Goal: Transaction & Acquisition: Obtain resource

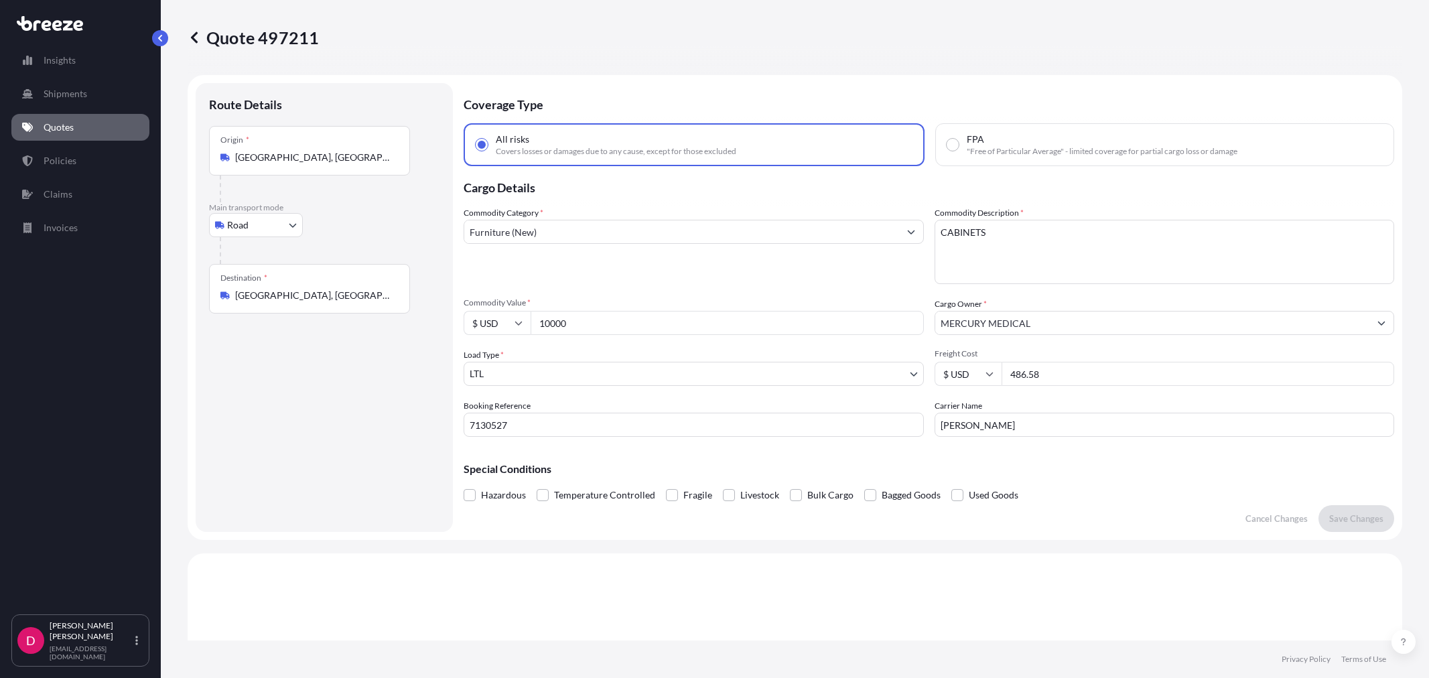
select select "Road"
select select "1"
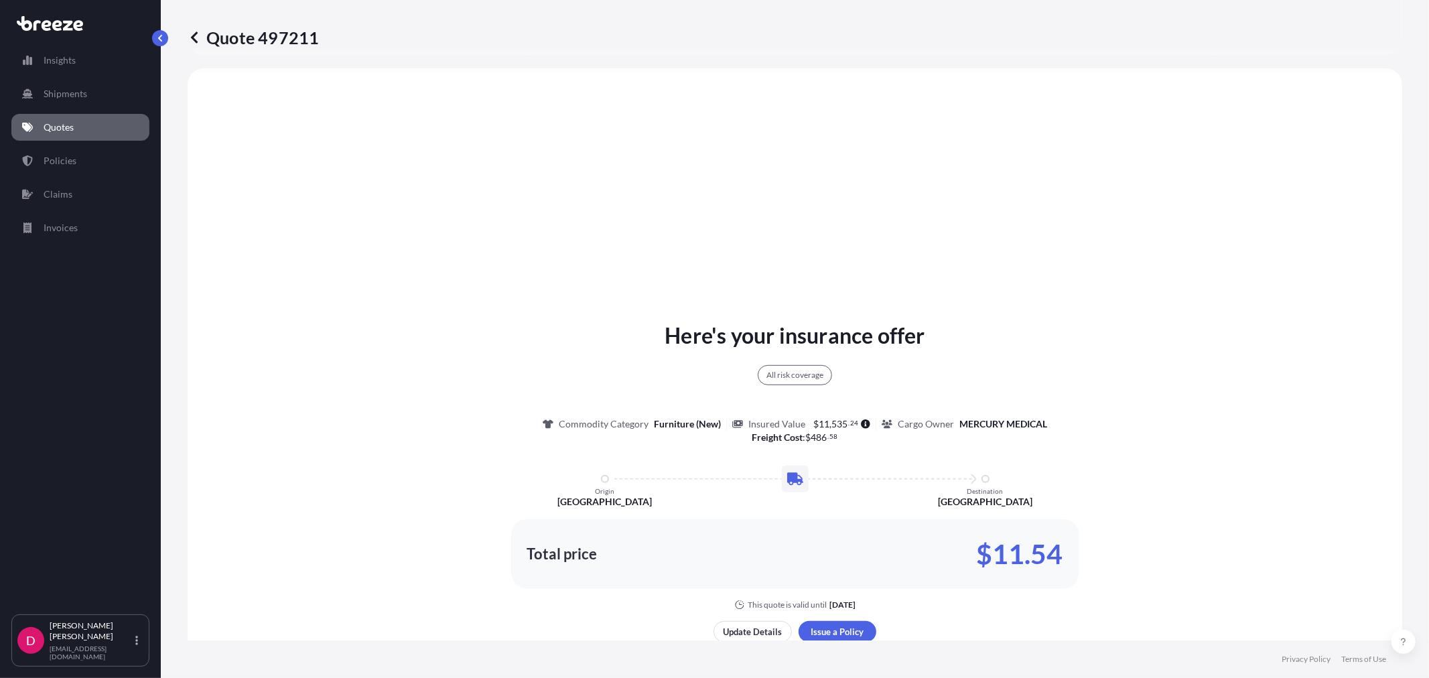
click at [59, 125] on p "Quotes" at bounding box center [59, 127] width 30 height 13
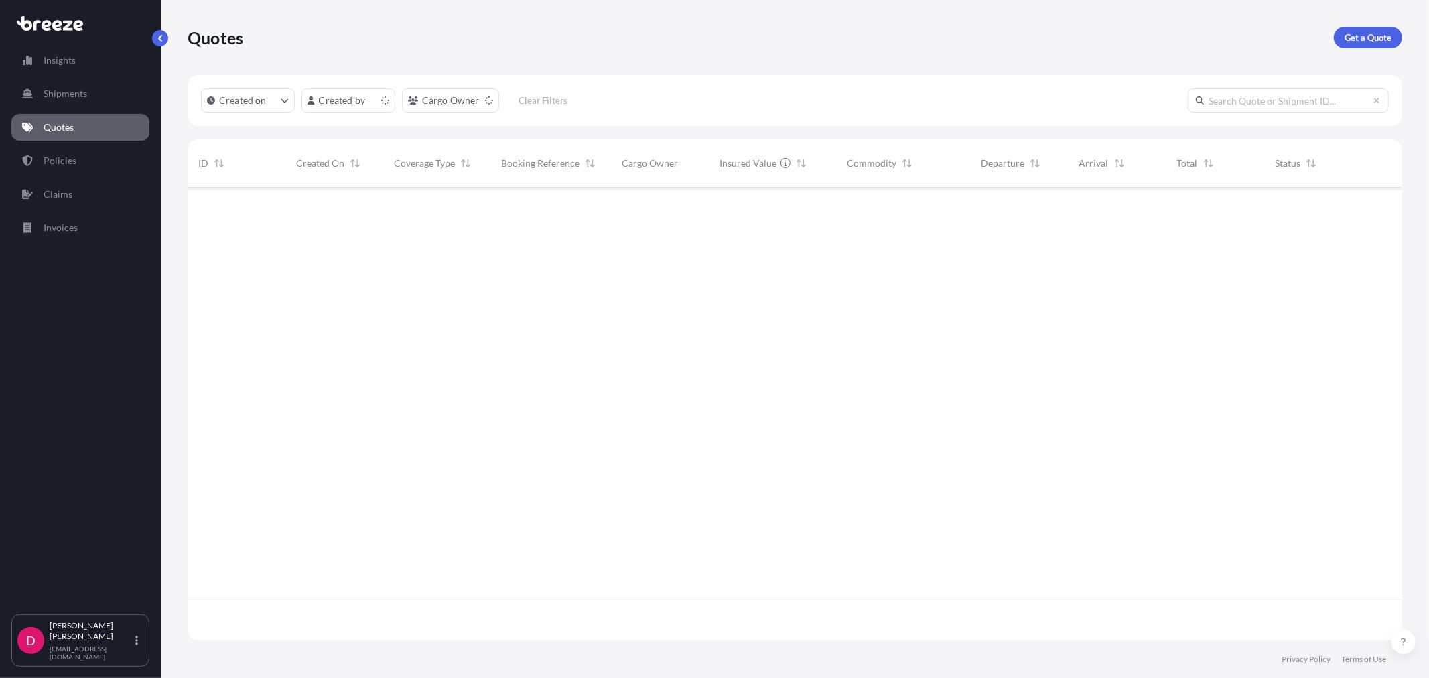
scroll to position [450, 1203]
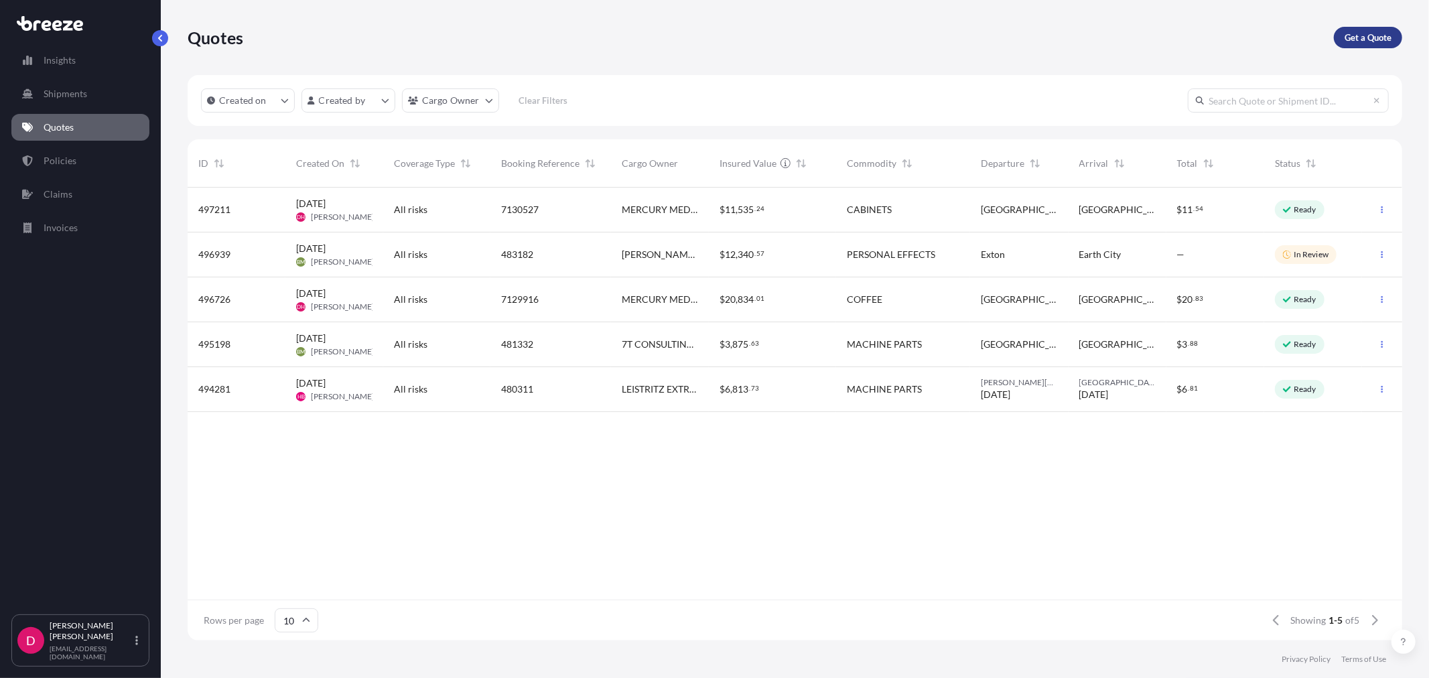
click at [1357, 31] on p "Get a Quote" at bounding box center [1368, 37] width 47 height 13
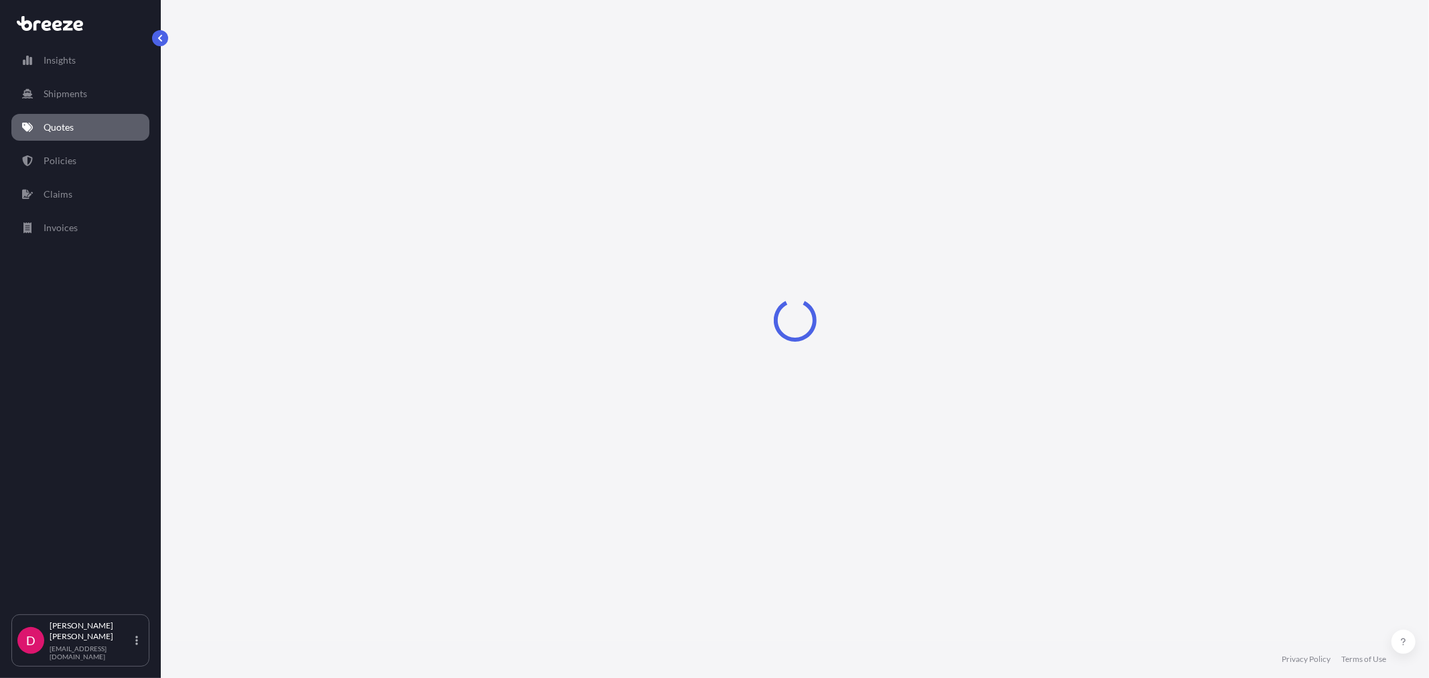
select select "Sea"
select select "1"
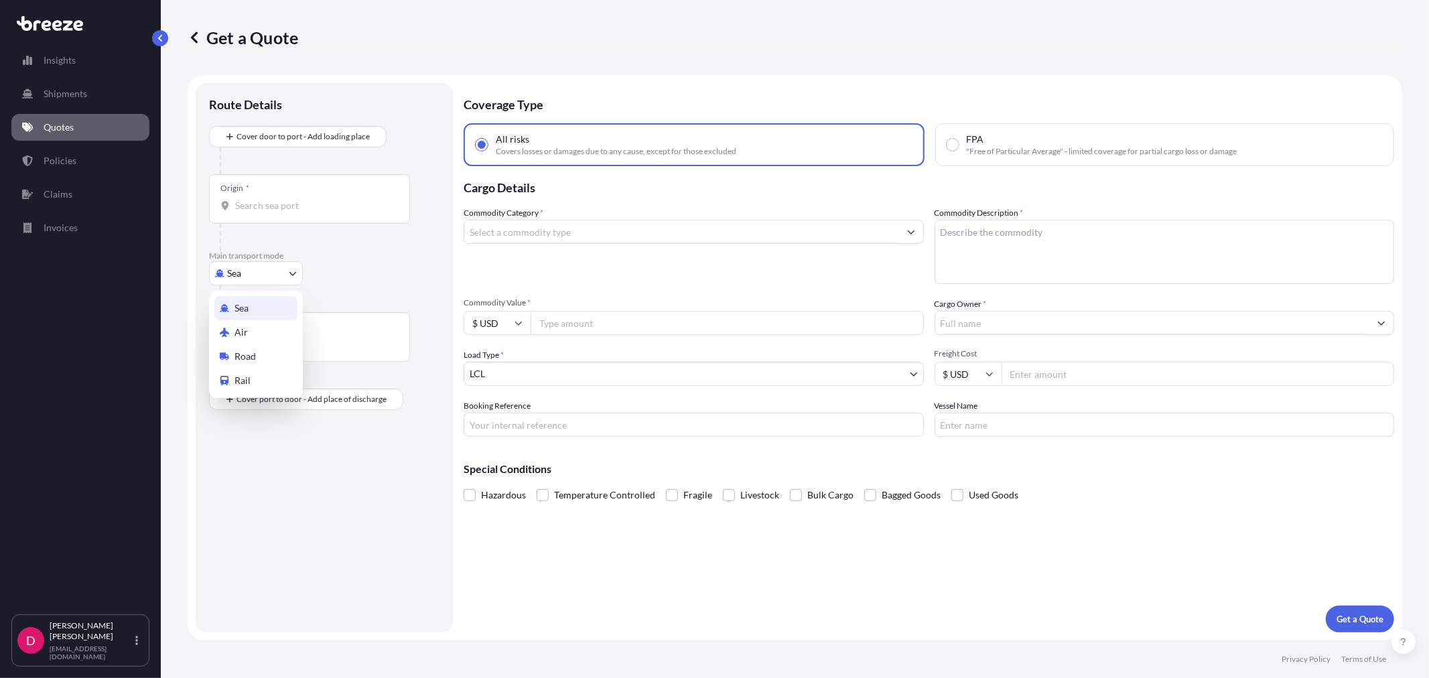
click at [239, 263] on body "Insights Shipments Quotes Policies Claims Invoices D [PERSON_NAME] [EMAIL_ADDRE…" at bounding box center [714, 339] width 1429 height 678
click at [275, 344] on div "Road" at bounding box center [255, 356] width 83 height 24
click at [280, 350] on div "Road" at bounding box center [255, 356] width 83 height 24
select select "Road"
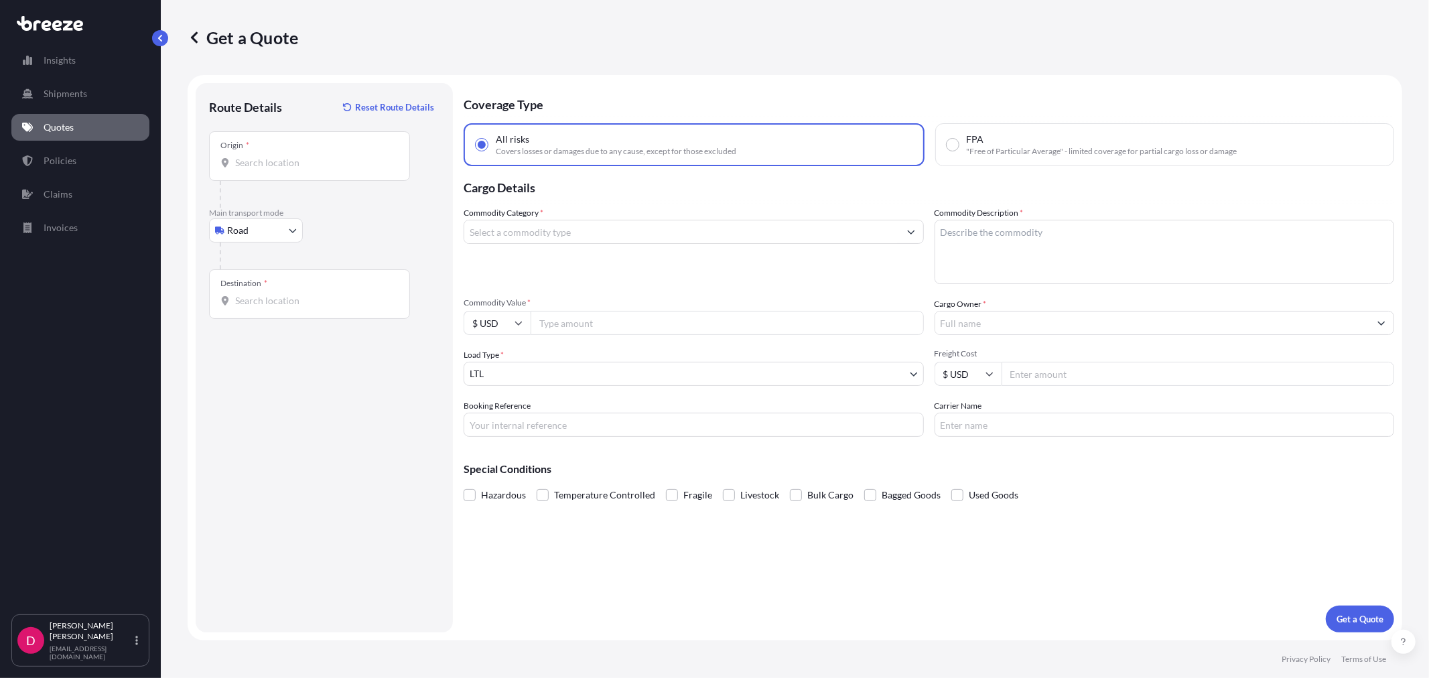
click at [310, 176] on div "Origin *" at bounding box center [309, 156] width 201 height 50
click at [310, 170] on input "Origin *" at bounding box center [314, 162] width 158 height 13
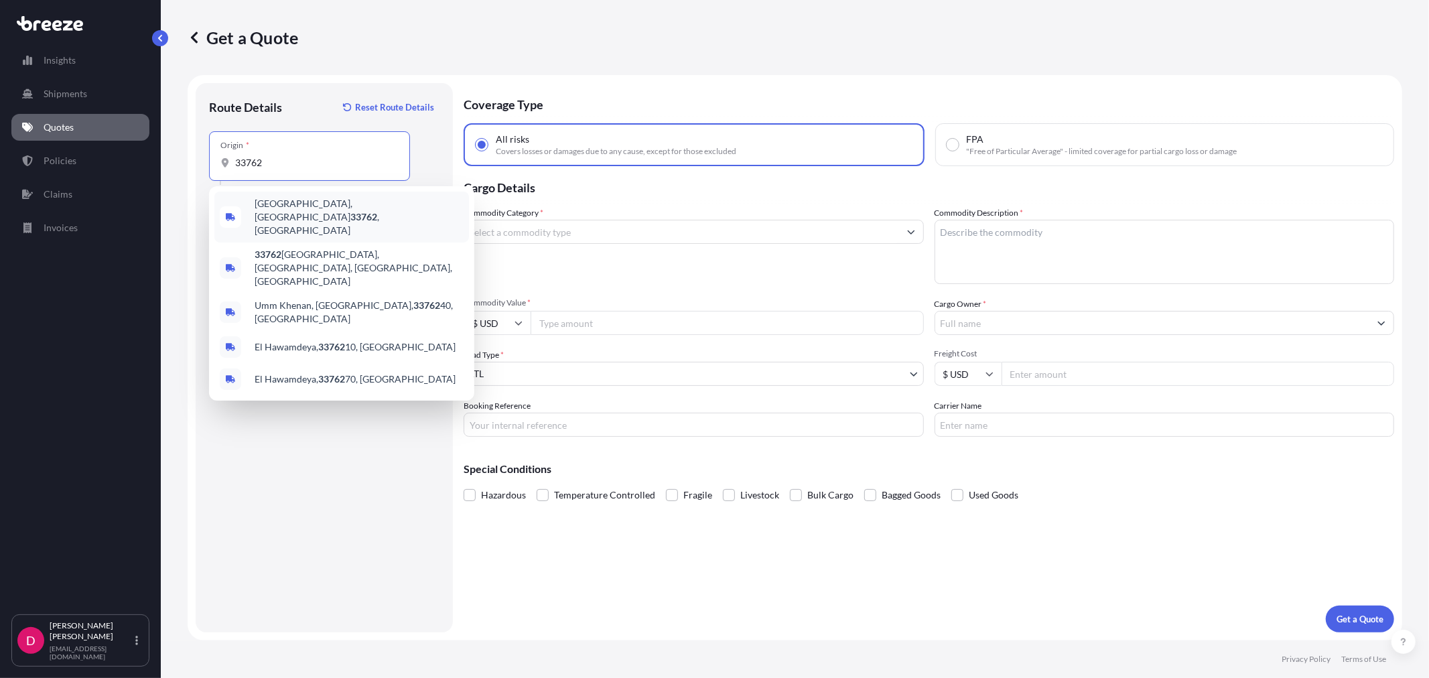
click at [285, 221] on div "[GEOGRAPHIC_DATA] , [GEOGRAPHIC_DATA]" at bounding box center [341, 217] width 255 height 51
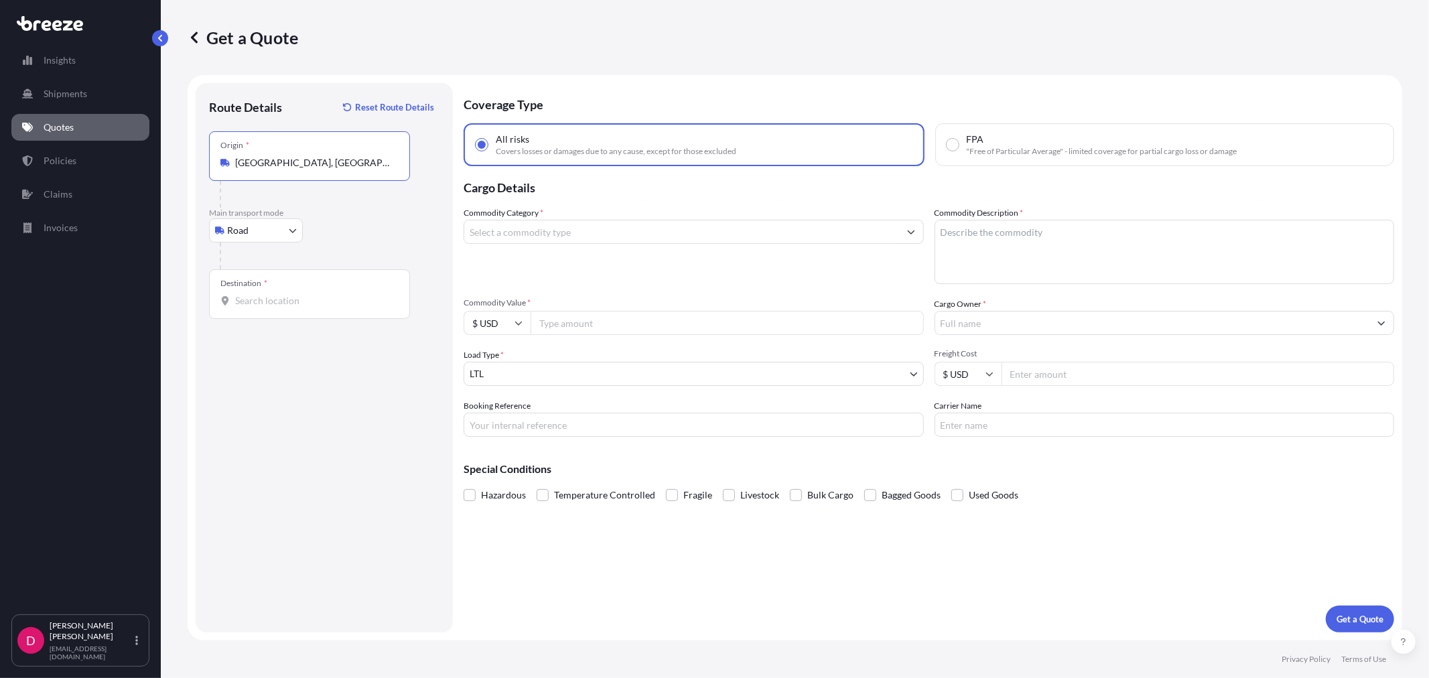
type input "[GEOGRAPHIC_DATA], [GEOGRAPHIC_DATA]"
click at [308, 297] on input "Destination *" at bounding box center [314, 300] width 158 height 13
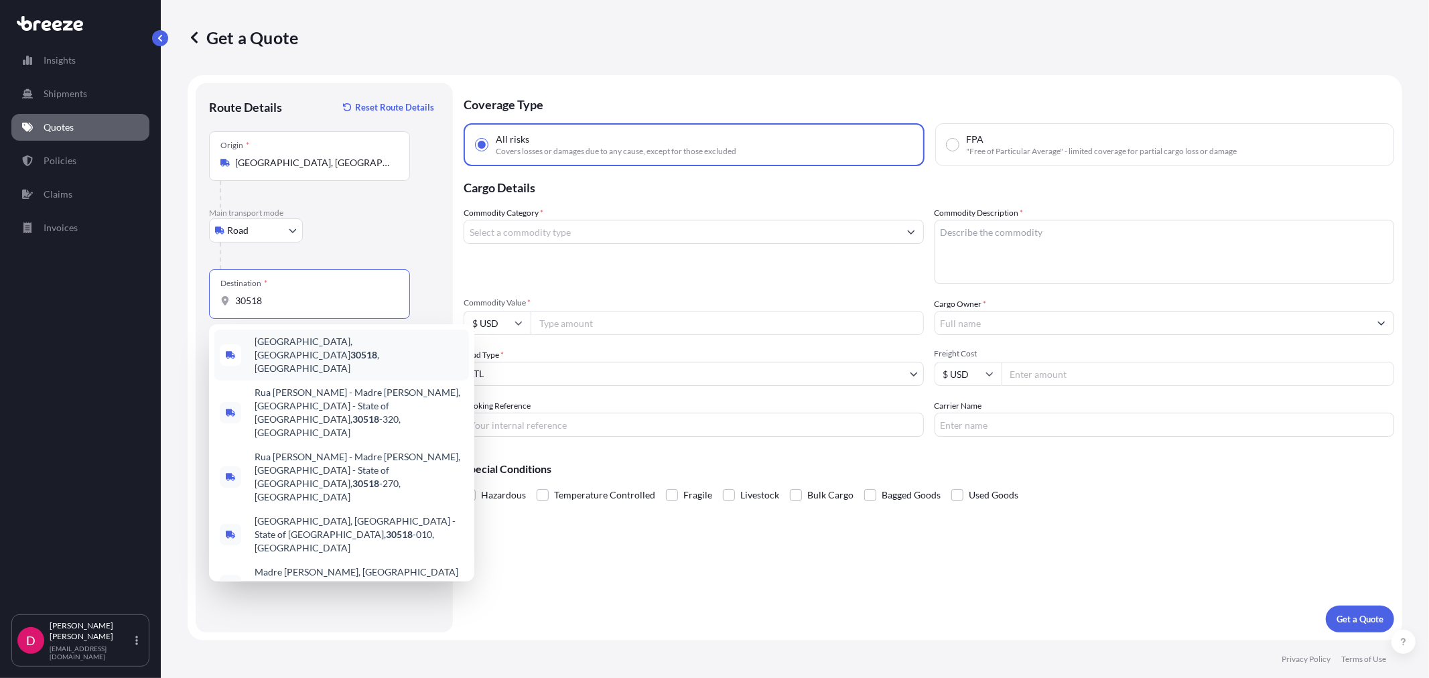
click at [330, 336] on div "[GEOGRAPHIC_DATA] , [GEOGRAPHIC_DATA]" at bounding box center [341, 355] width 255 height 51
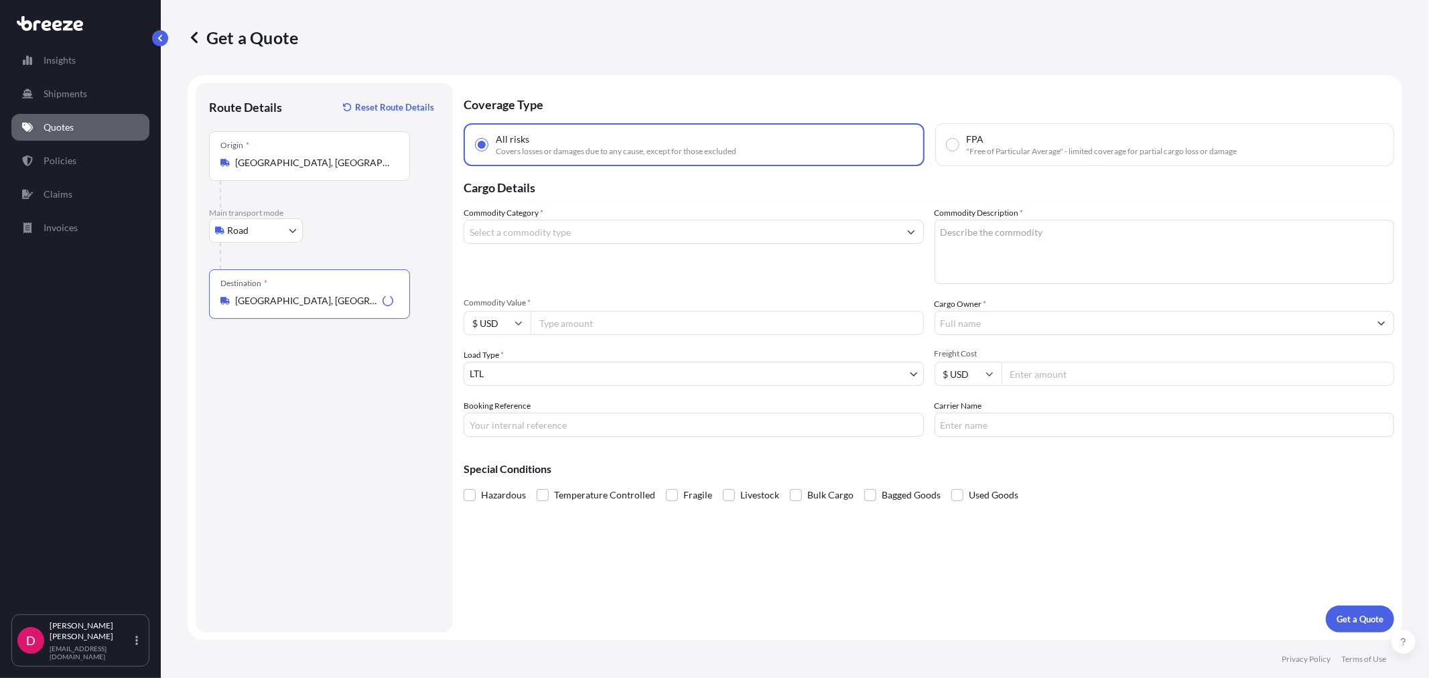
type input "[GEOGRAPHIC_DATA], [GEOGRAPHIC_DATA]"
click at [601, 328] on input "Commodity Value *" at bounding box center [727, 323] width 393 height 24
paste input "10538.64"
type input "10538.64"
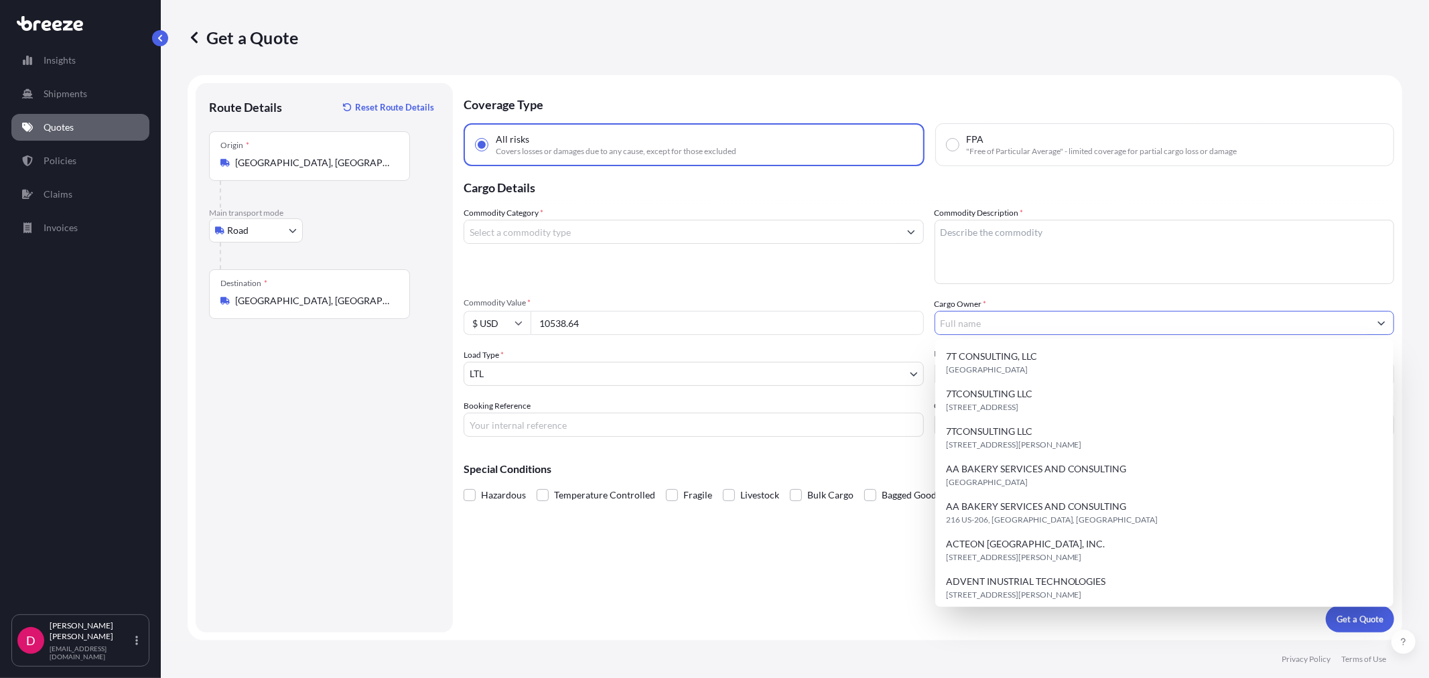
click at [960, 315] on input "Cargo Owner *" at bounding box center [1152, 323] width 435 height 24
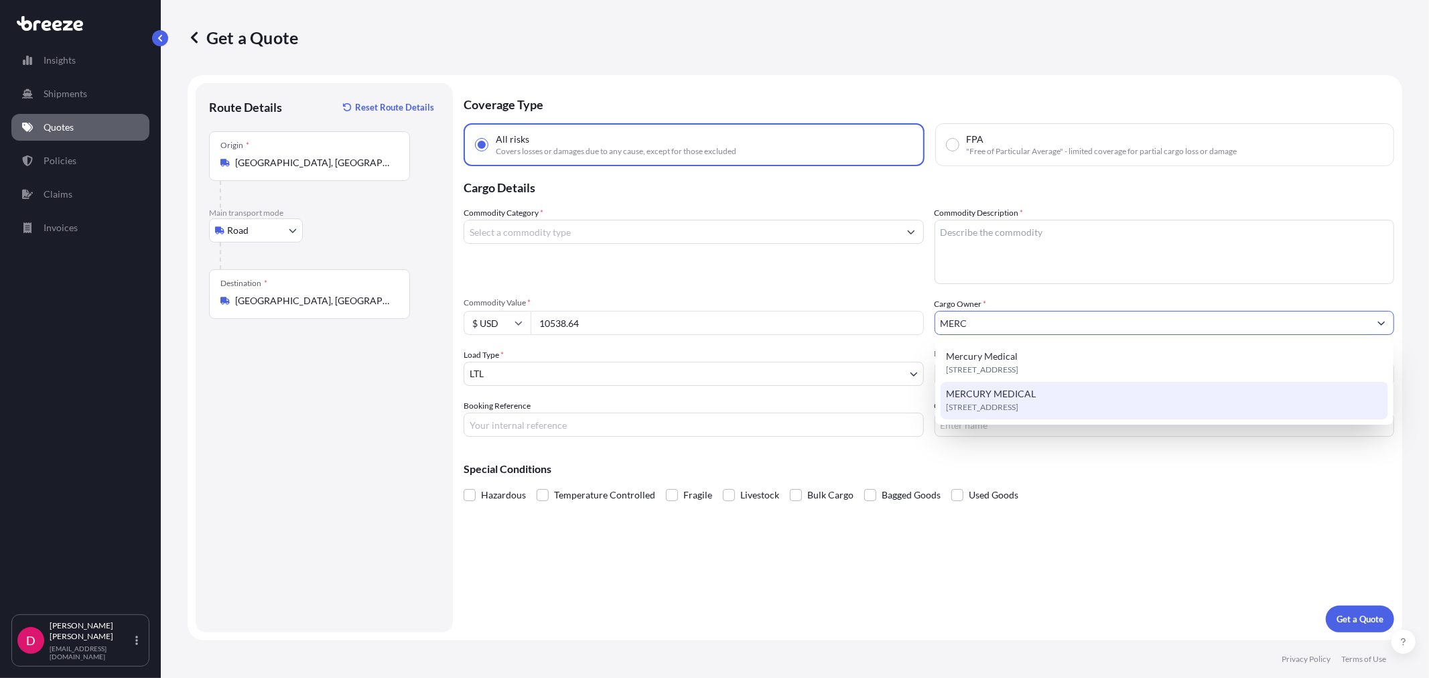
click at [980, 391] on span "MERCURY MEDICAL" at bounding box center [991, 393] width 90 height 13
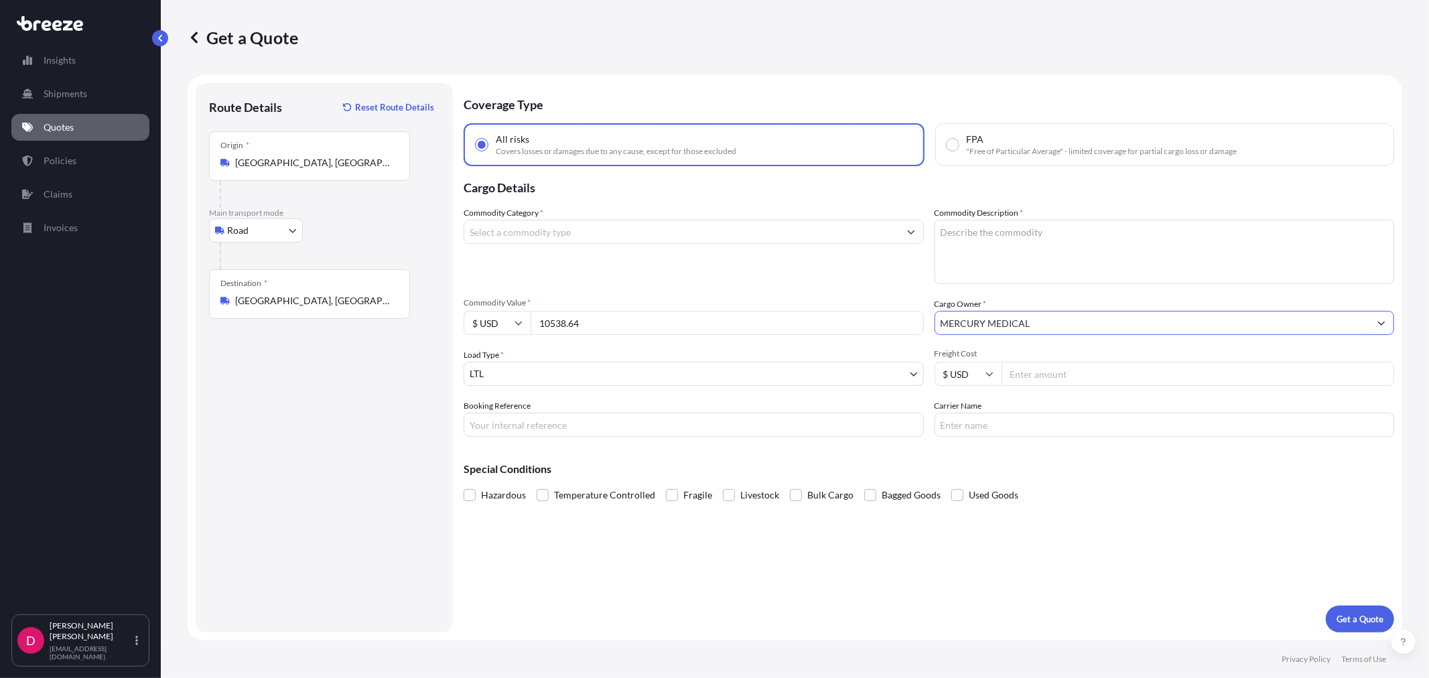
type input "MERCURY MEDICAL"
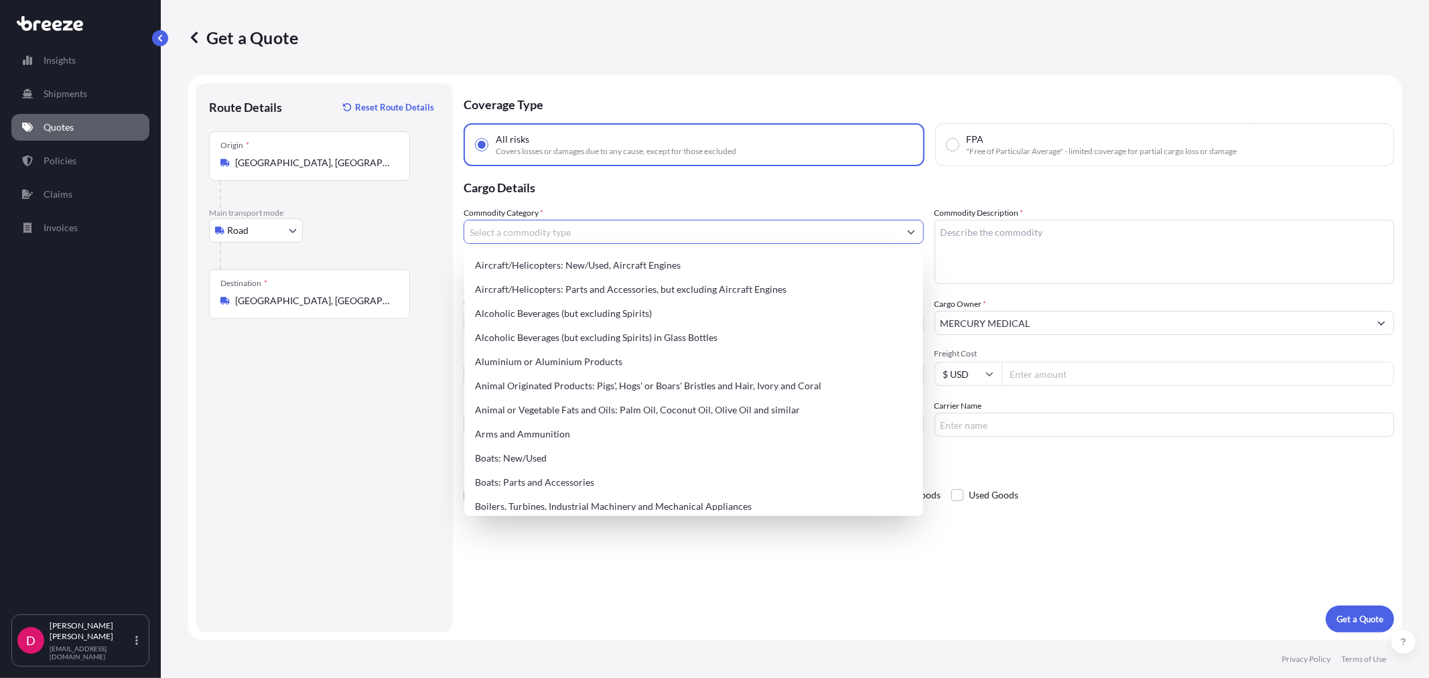
click at [618, 230] on input "Commodity Category *" at bounding box center [681, 232] width 435 height 24
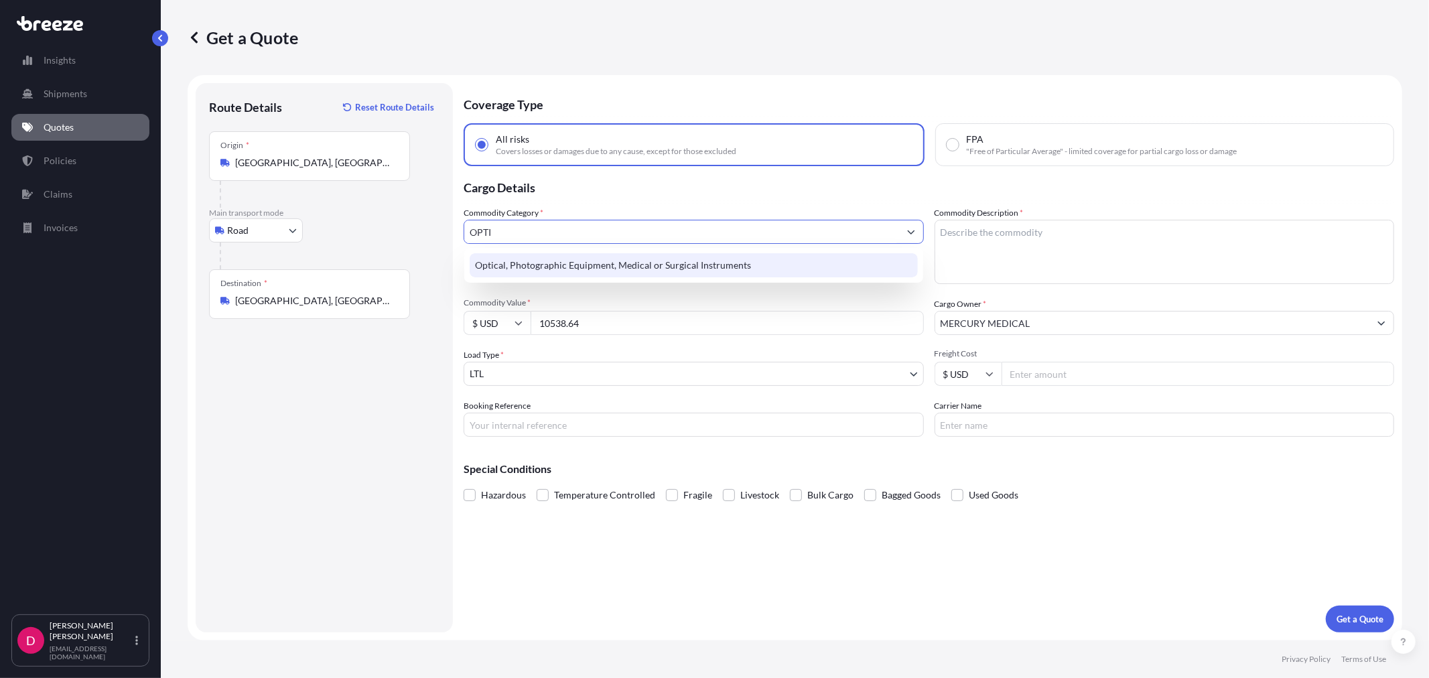
click at [624, 263] on div "Optical, Photographic Equipment, Medical or Surgical Instruments" at bounding box center [694, 265] width 448 height 24
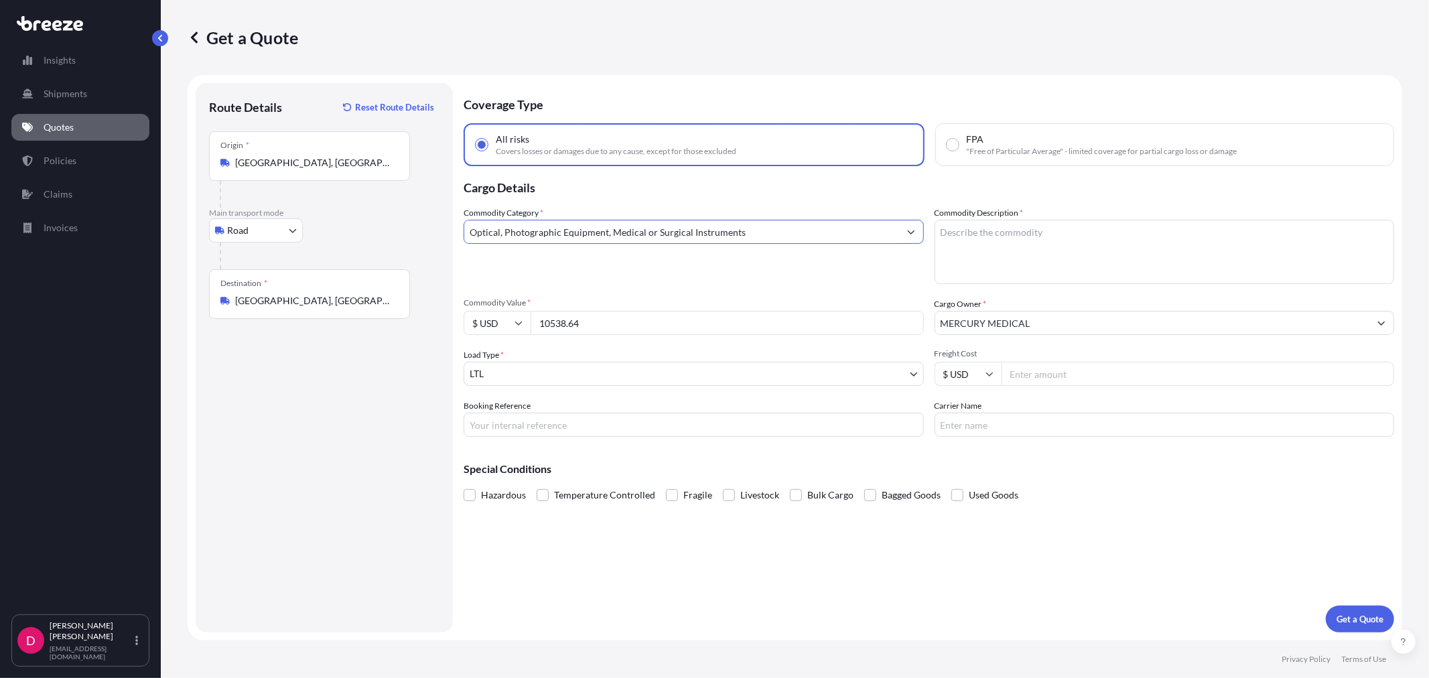
type input "Optical, Photographic Equipment, Medical or Surgical Instruments"
click at [962, 247] on textarea "Commodity Description *" at bounding box center [1165, 252] width 460 height 64
type textarea "MEDICAL INSTRUMENTS"
click at [650, 419] on input "Booking Reference" at bounding box center [694, 425] width 460 height 24
paste input "483410"
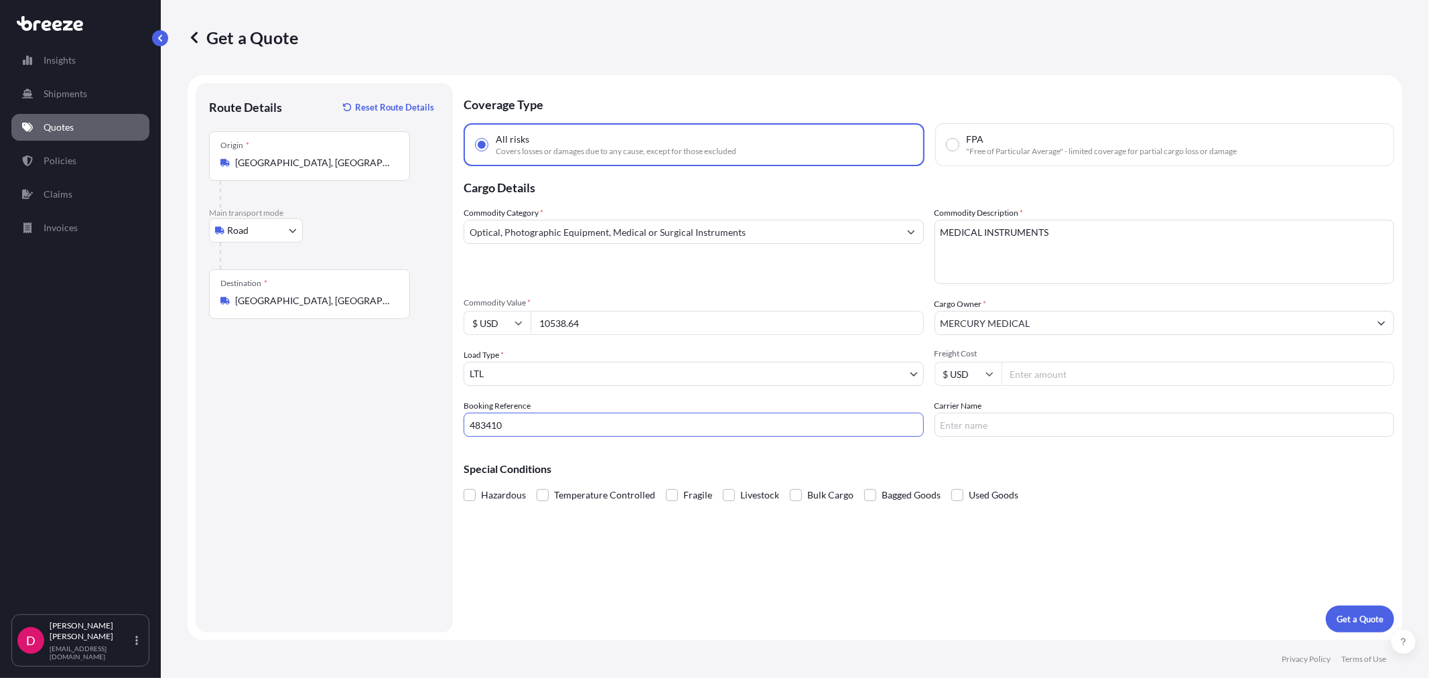
type input "483410"
click at [1120, 377] on input "Freight Cost" at bounding box center [1198, 374] width 393 height 24
type input "198.96"
click at [1014, 414] on input "Carrier Name" at bounding box center [1165, 425] width 460 height 24
type input "SOUTHEASTERN"
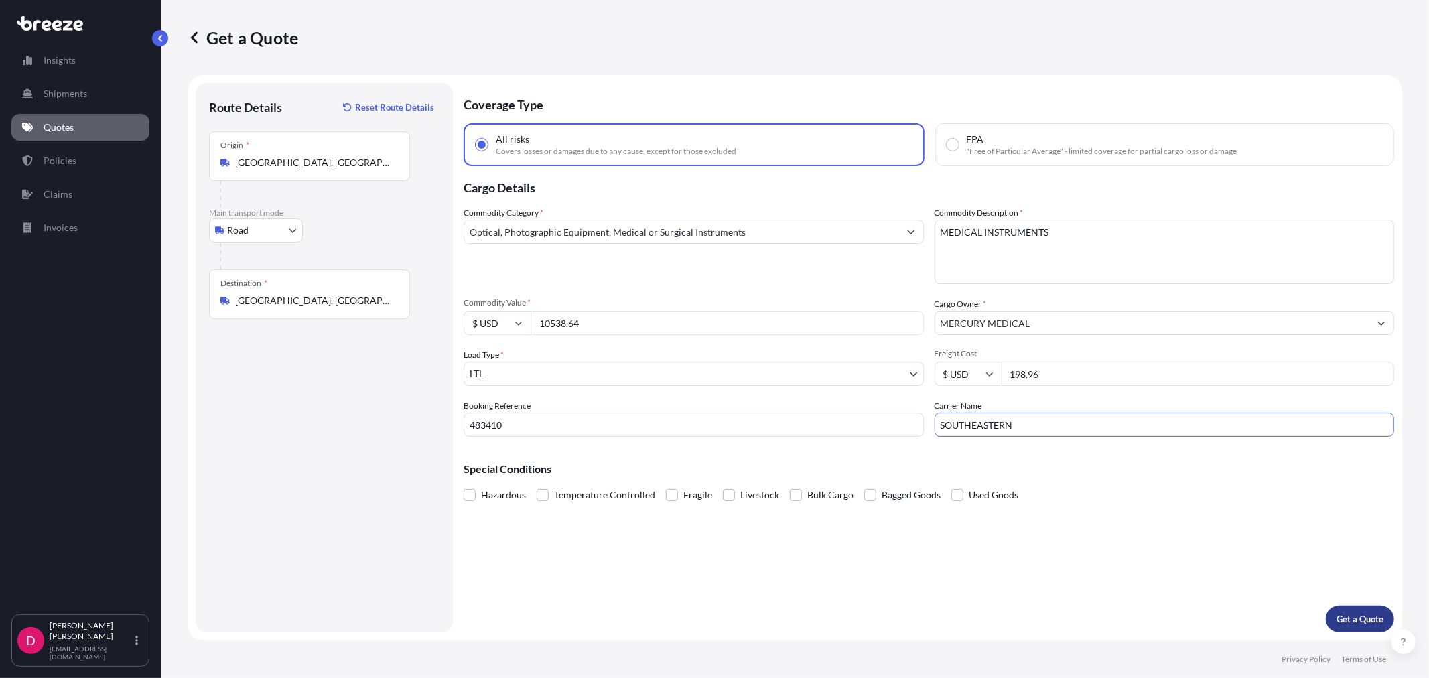
click at [1356, 623] on p "Get a Quote" at bounding box center [1360, 618] width 47 height 13
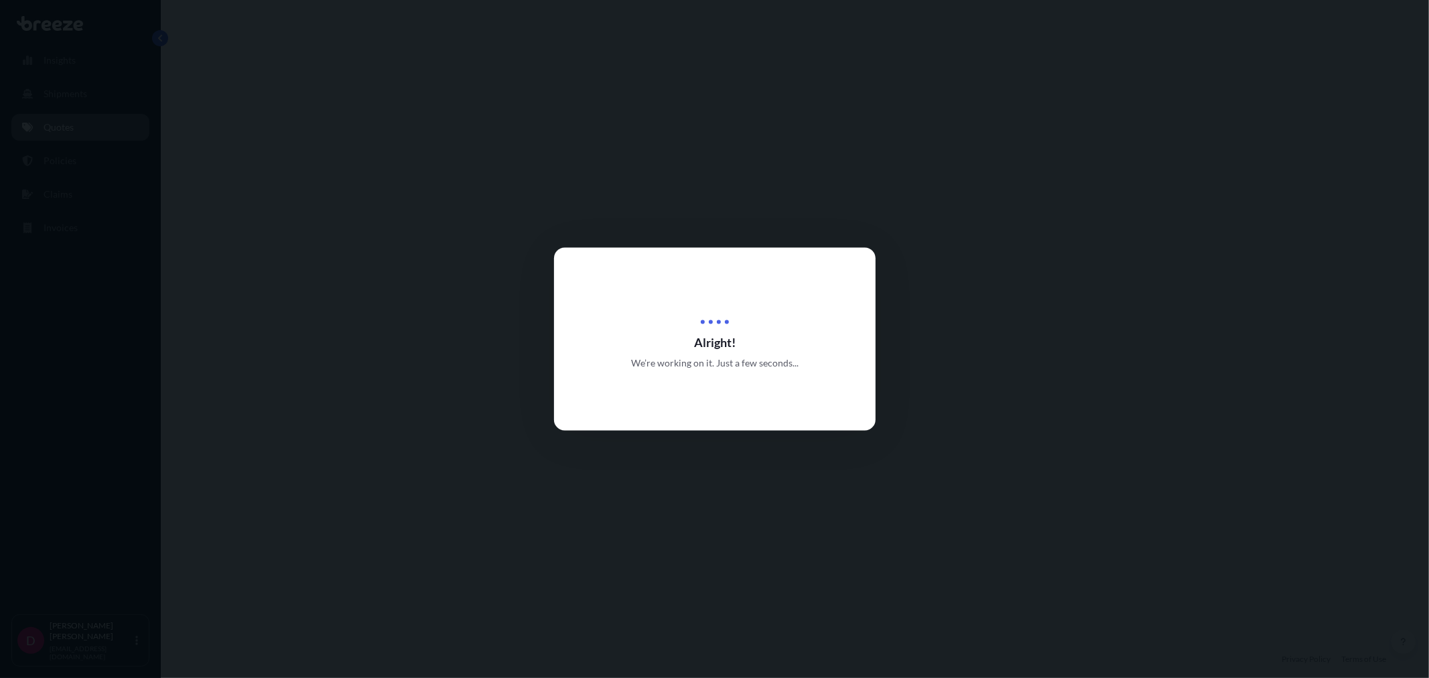
select select "Road"
select select "1"
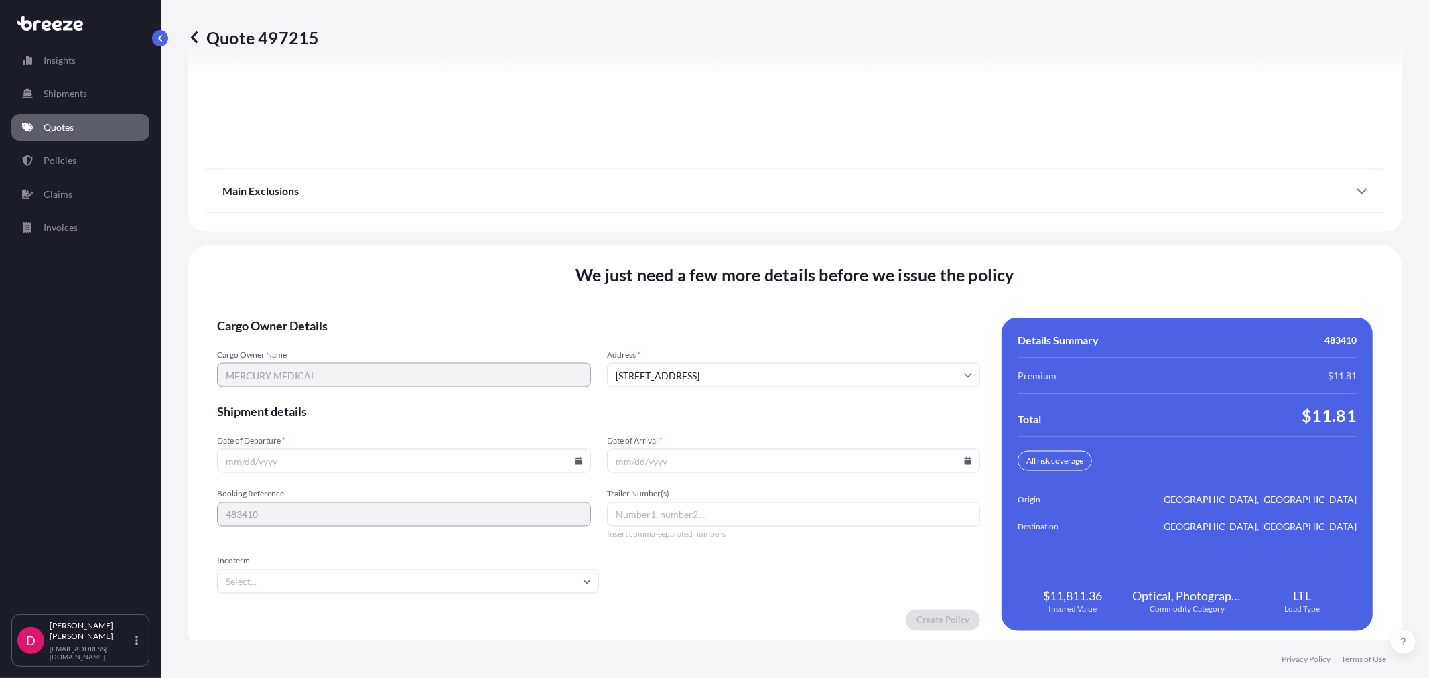
scroll to position [1658, 0]
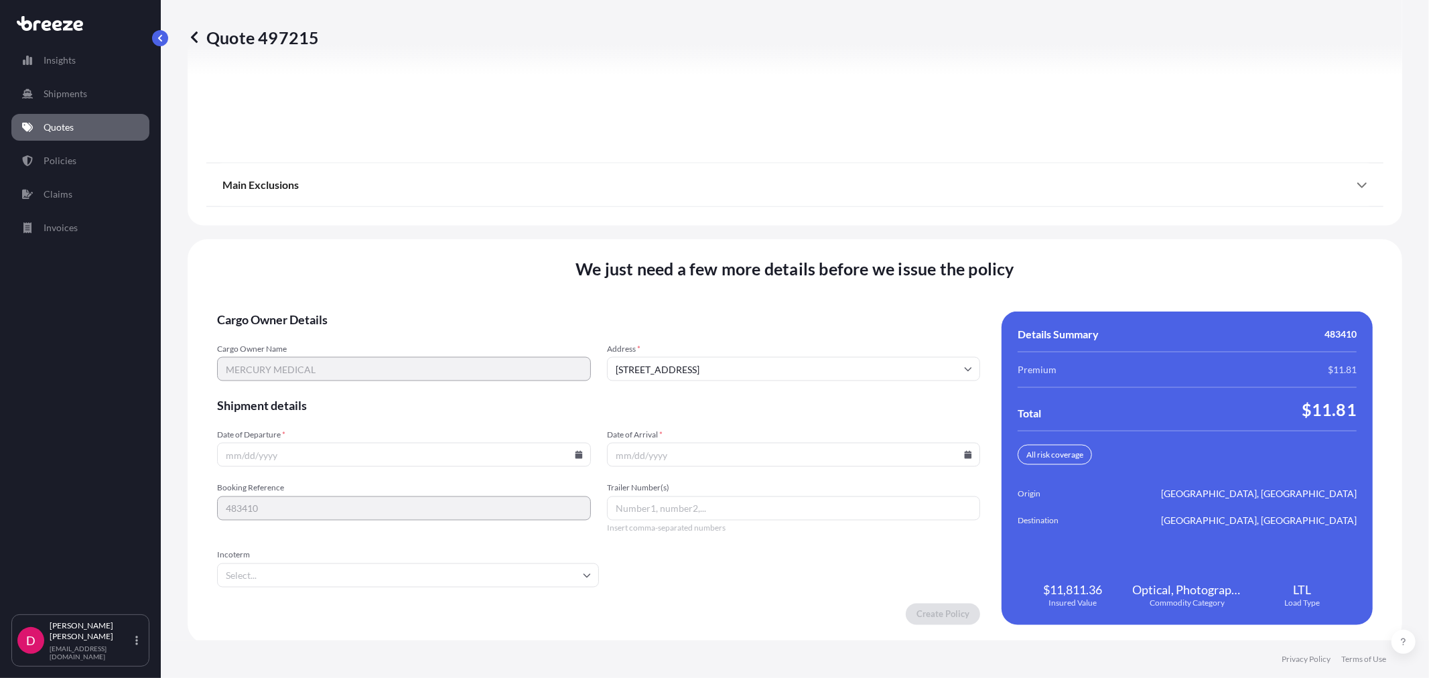
click at [575, 452] on icon at bounding box center [578, 455] width 7 height 8
click at [378, 358] on button "20" at bounding box center [370, 357] width 21 height 21
type input "[DATE]"
click at [965, 452] on icon at bounding box center [968, 455] width 7 height 8
click at [757, 386] on button "27" at bounding box center [756, 383] width 21 height 21
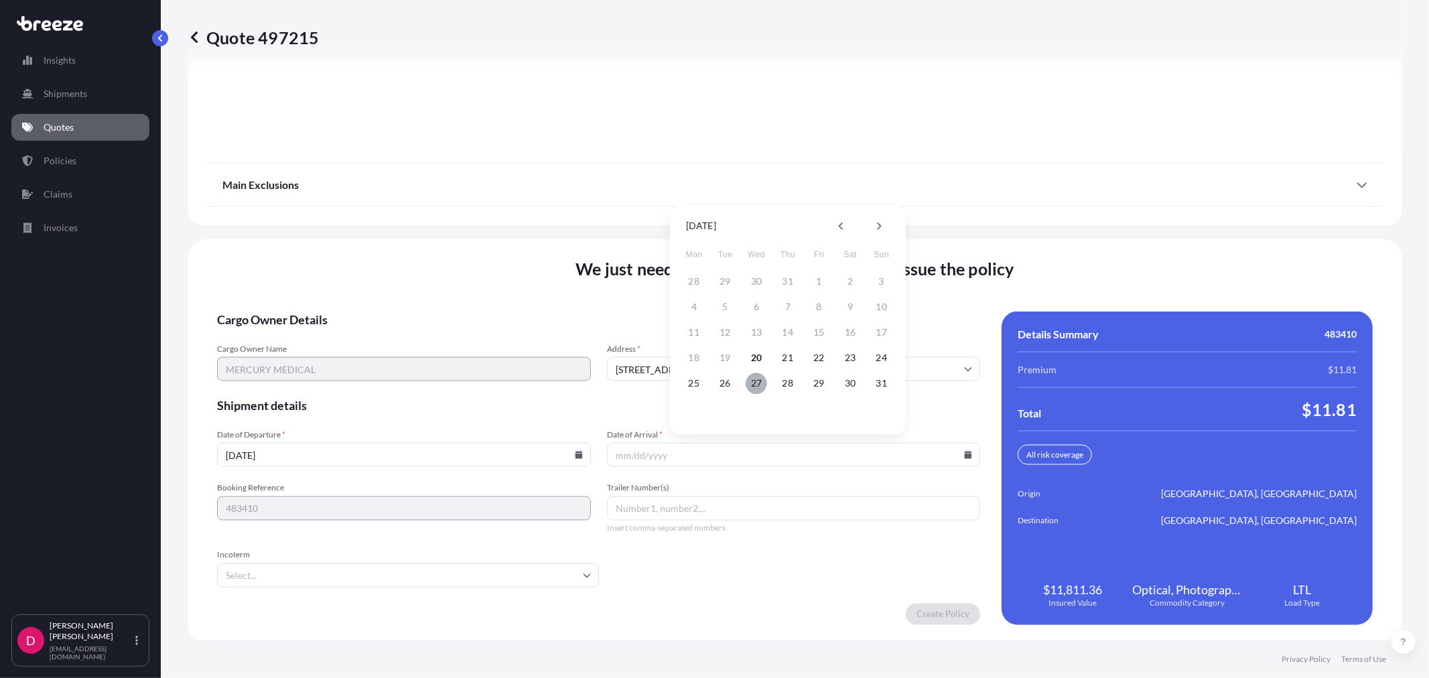
type input "[DATE]"
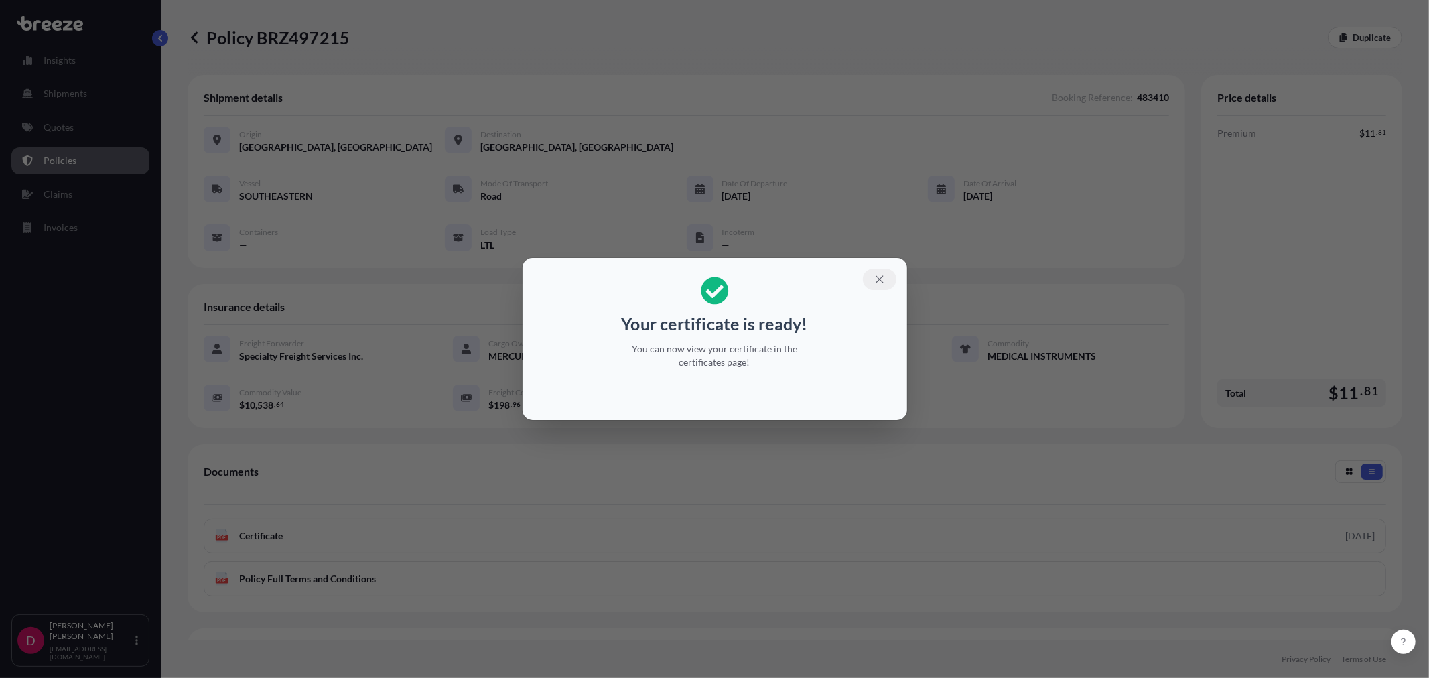
click at [881, 276] on icon "button" at bounding box center [880, 279] width 12 height 12
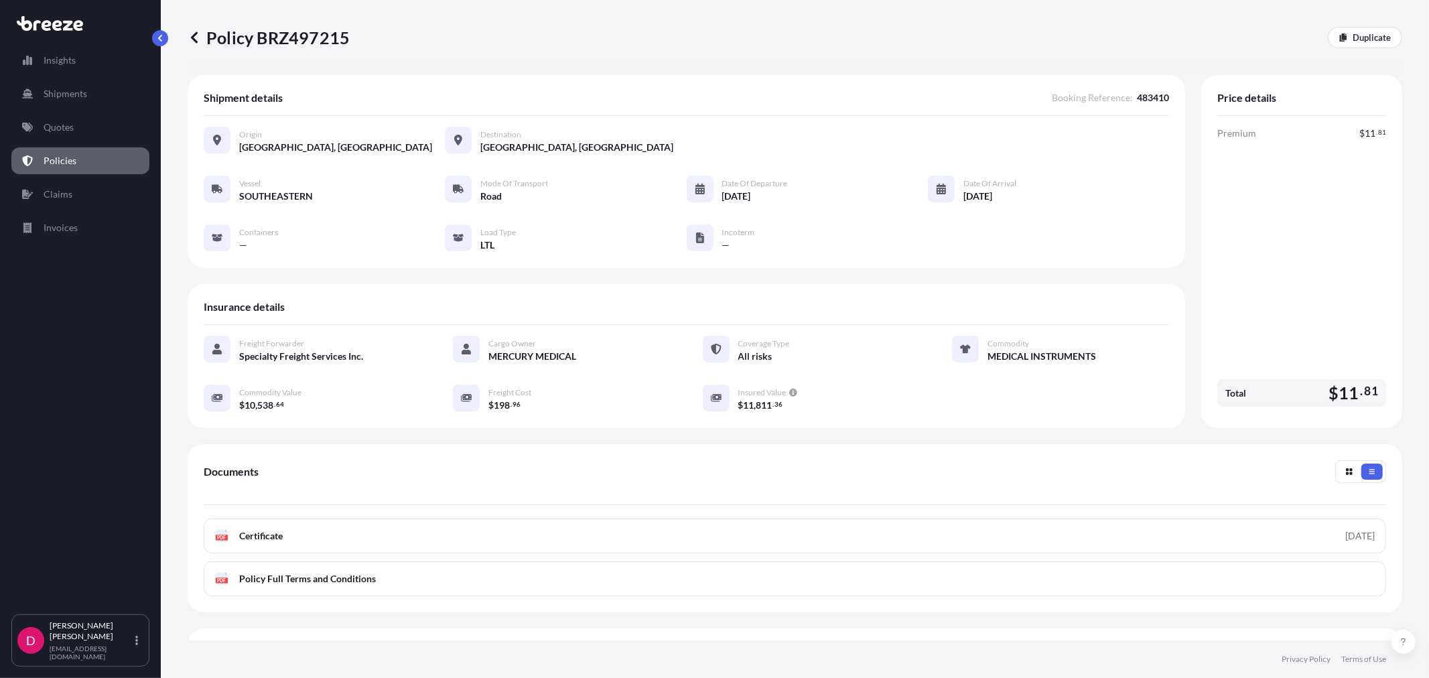
click at [312, 37] on p "Policy BRZ497215" at bounding box center [269, 37] width 162 height 21
click at [312, 36] on p "Policy BRZ497215" at bounding box center [269, 37] width 162 height 21
copy p "BRZ497215"
click at [96, 123] on link "Quotes" at bounding box center [80, 127] width 138 height 27
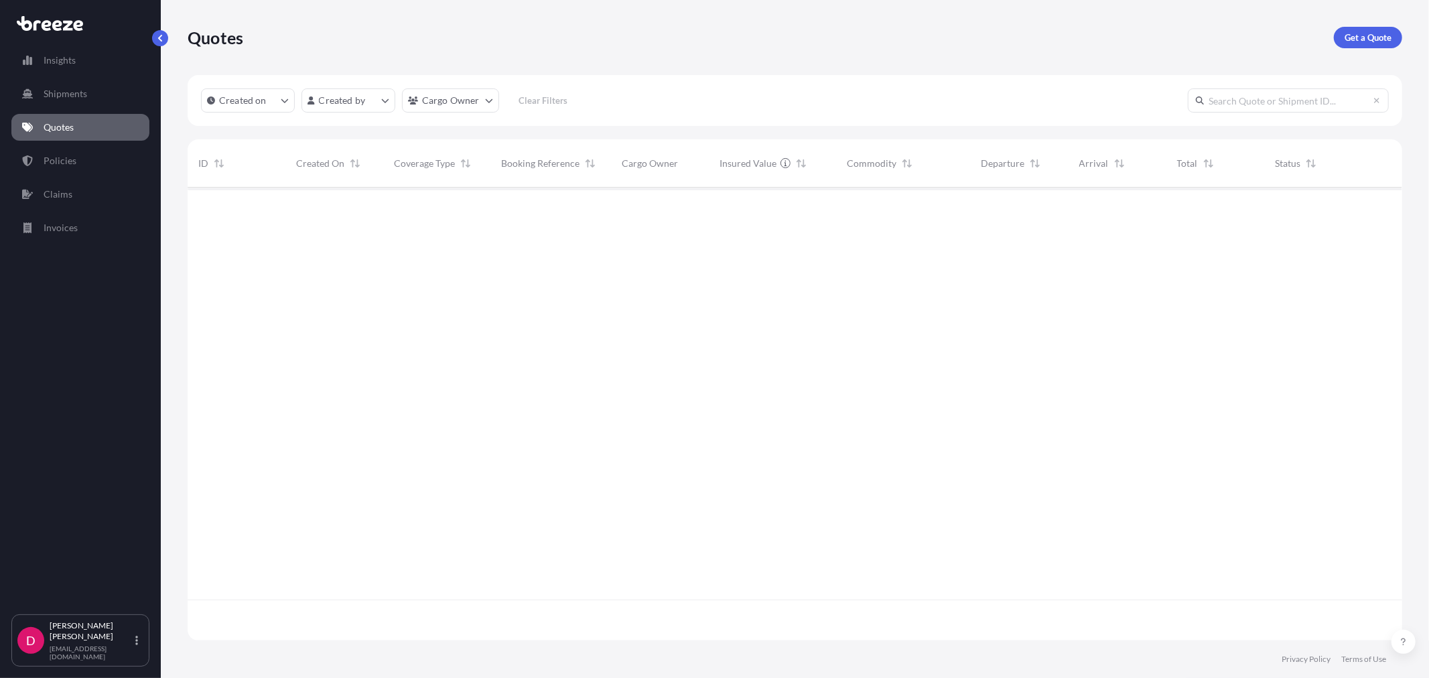
scroll to position [450, 1203]
click at [1378, 40] on p "Get a Quote" at bounding box center [1368, 37] width 47 height 13
select select "Sea"
select select "1"
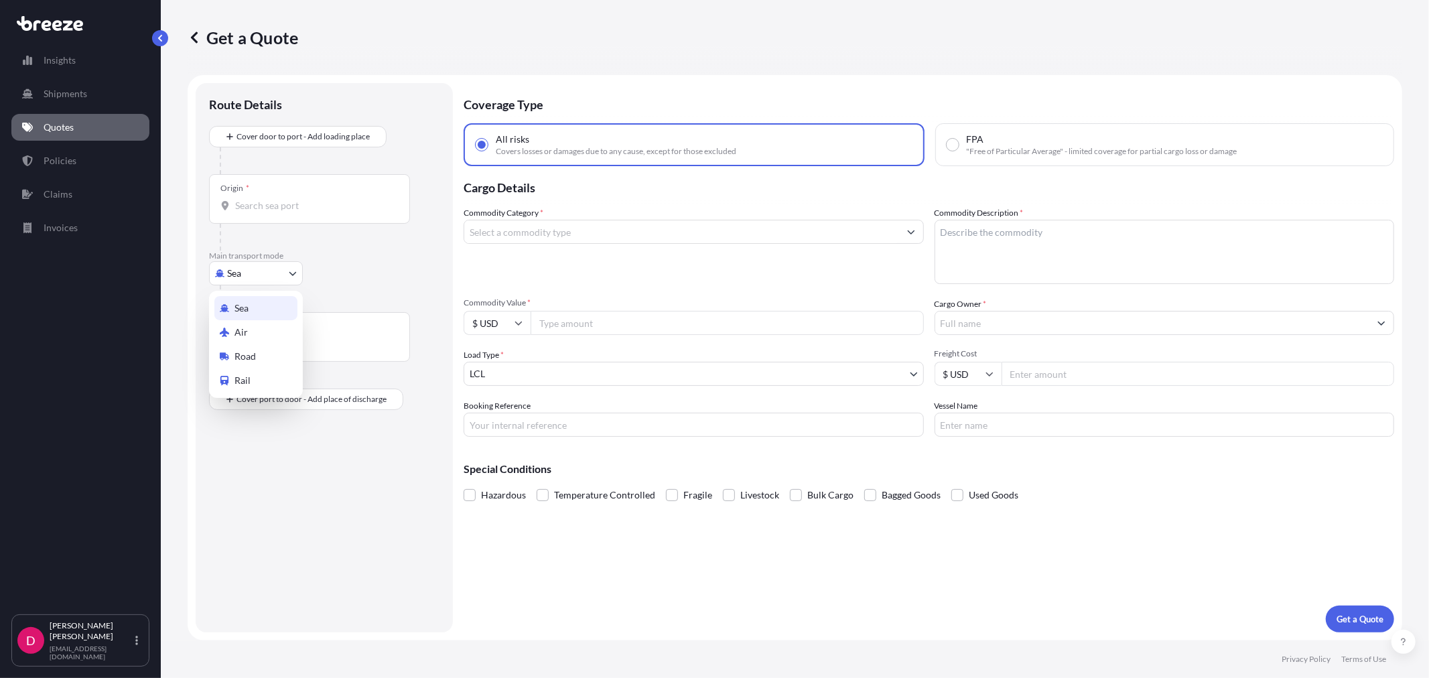
click at [258, 279] on body "Insights Shipments Quotes Policies Claims Invoices D [PERSON_NAME] [EMAIL_ADDRE…" at bounding box center [714, 339] width 1429 height 678
click at [251, 363] on div "Road" at bounding box center [255, 356] width 83 height 24
select select "Road"
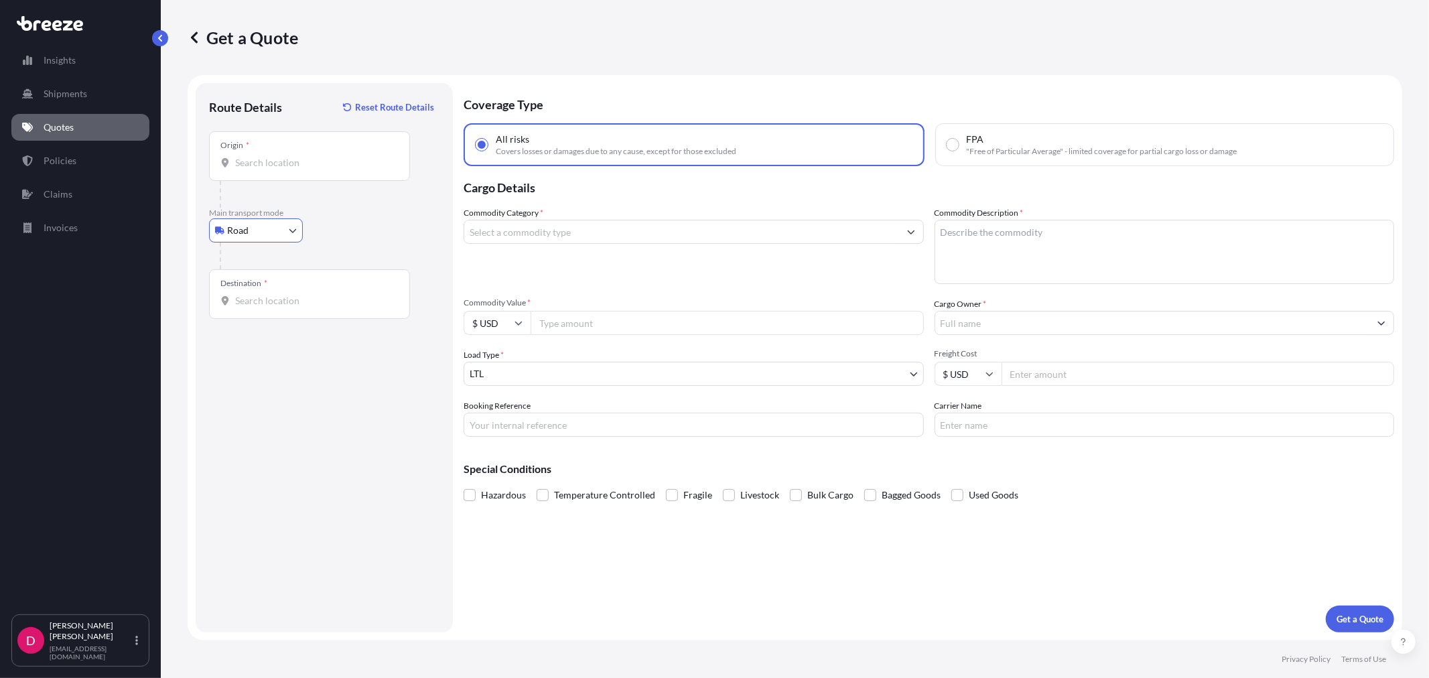
click at [320, 158] on input "Origin *" at bounding box center [314, 162] width 158 height 13
type input "[GEOGRAPHIC_DATA], [GEOGRAPHIC_DATA]"
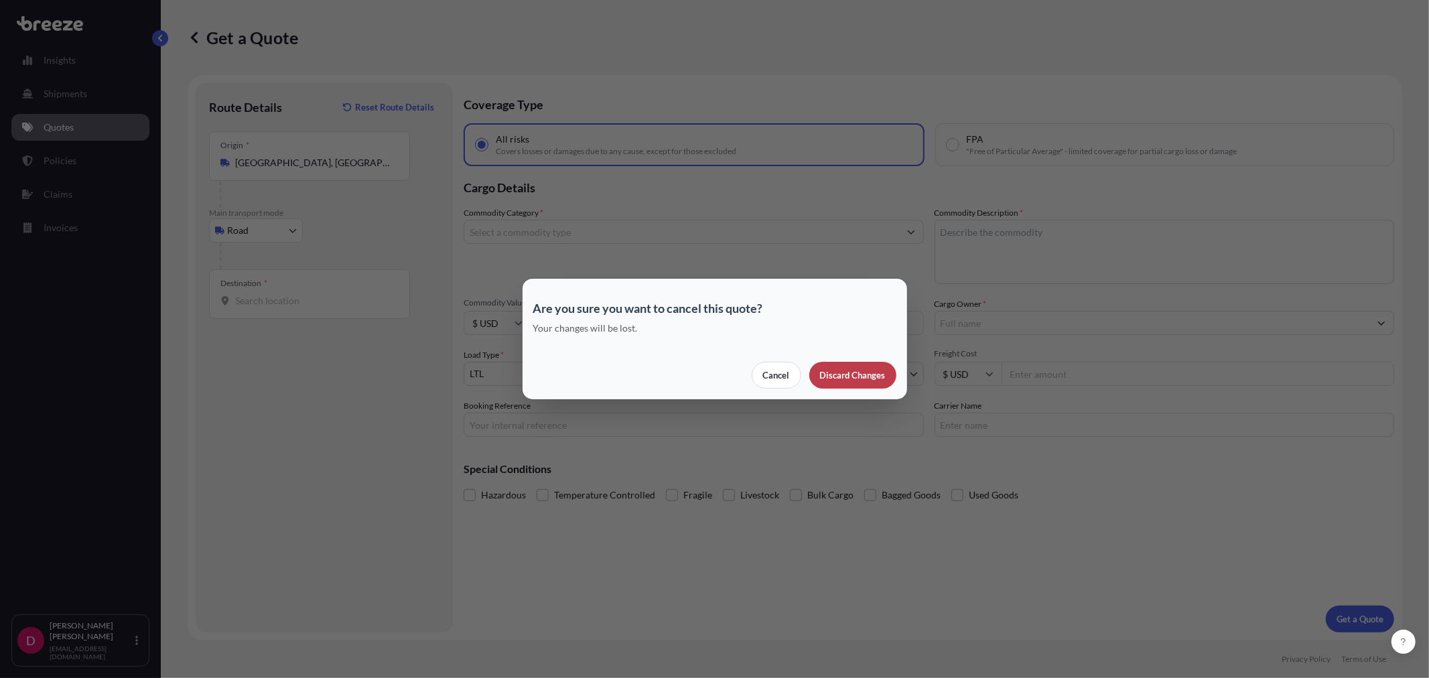
click at [894, 382] on button "Discard Changes" at bounding box center [852, 375] width 87 height 27
click at [846, 378] on p "Discard Changes" at bounding box center [853, 375] width 66 height 13
click at [860, 378] on body "Insights Shipments Quotes Policies Claims Invoices D [PERSON_NAME] [EMAIL_ADDRE…" at bounding box center [714, 339] width 1429 height 678
click at [840, 365] on button "Discard Changes" at bounding box center [852, 375] width 87 height 27
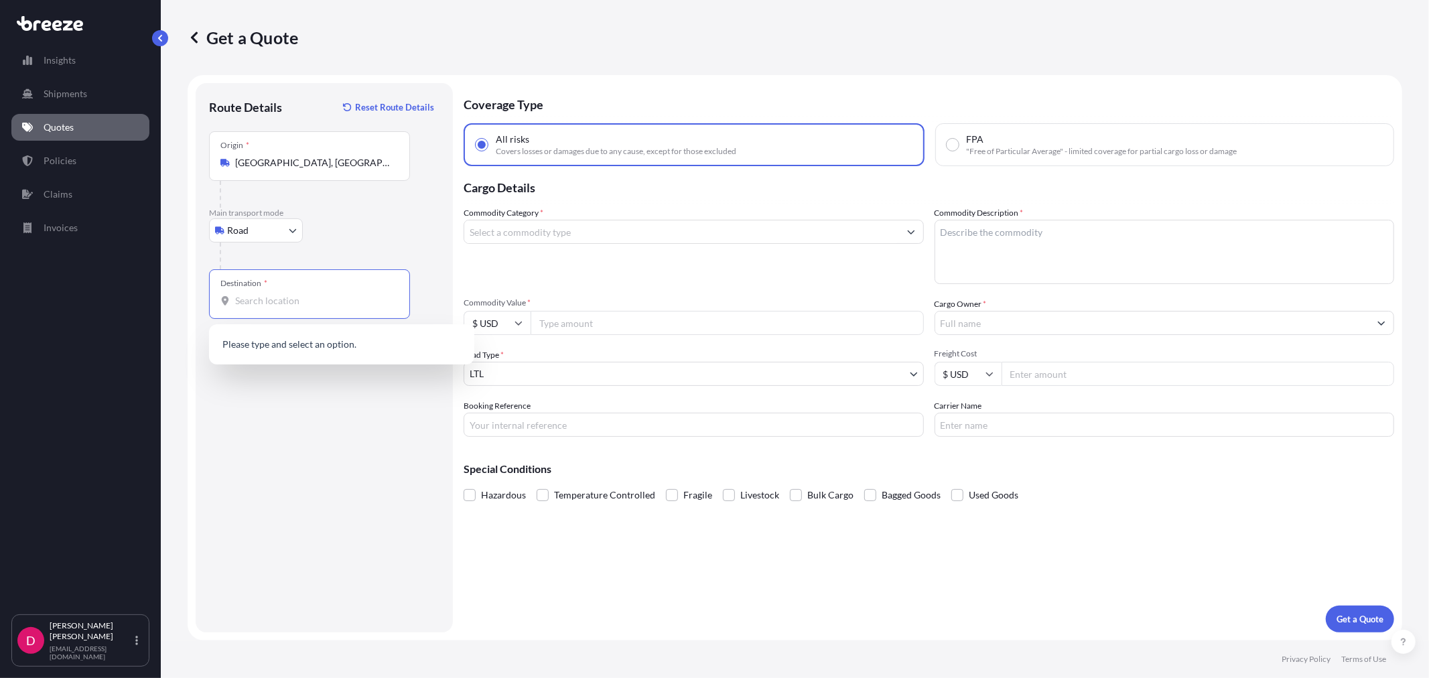
click at [256, 300] on input "Destination *" at bounding box center [314, 300] width 158 height 13
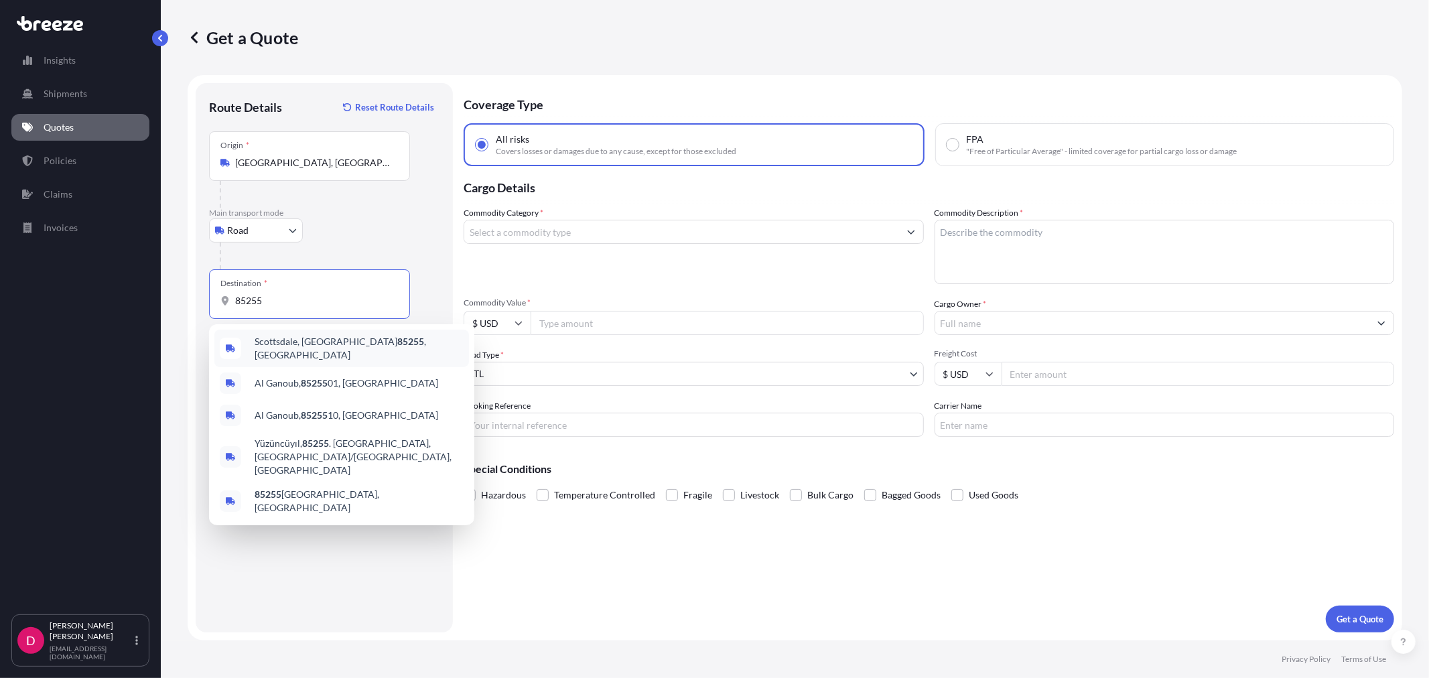
click at [309, 355] on div "[GEOGRAPHIC_DATA], [GEOGRAPHIC_DATA] 85255 , [GEOGRAPHIC_DATA]" at bounding box center [341, 349] width 255 height 38
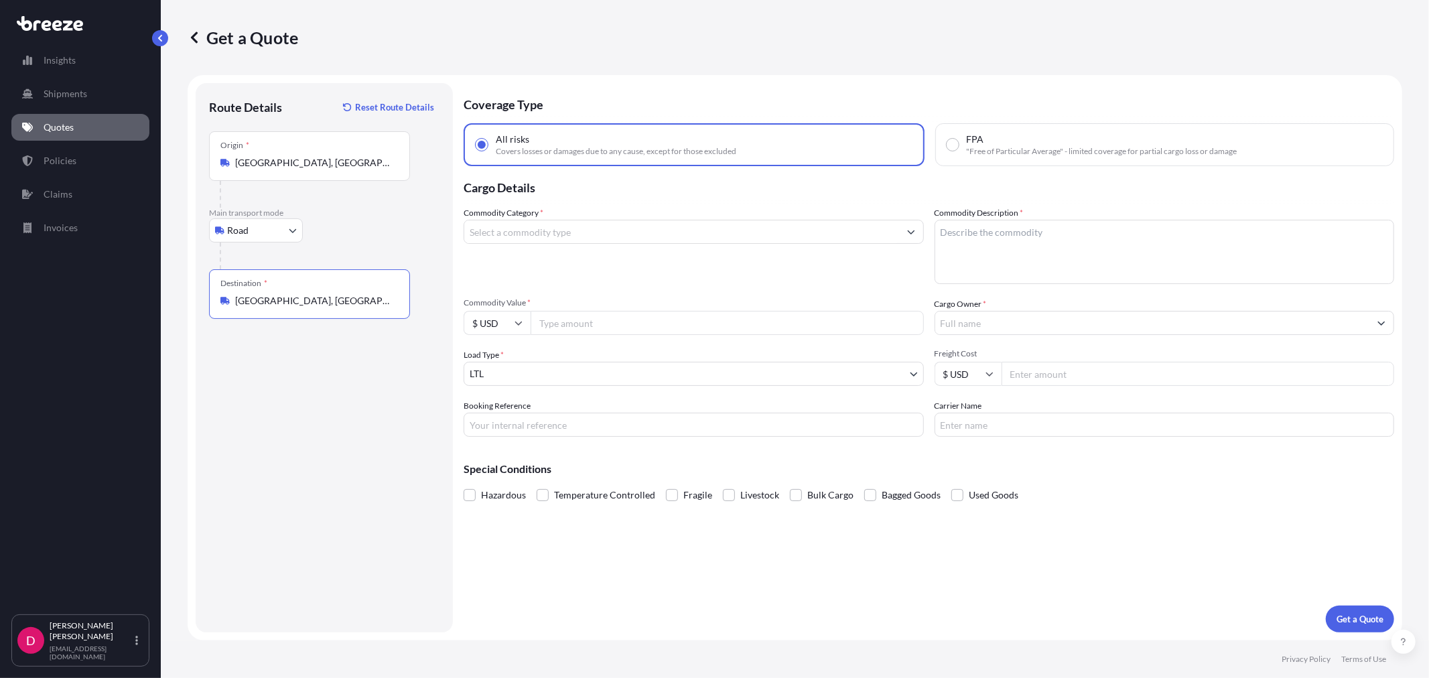
type input "[GEOGRAPHIC_DATA], [GEOGRAPHIC_DATA] 85255, [GEOGRAPHIC_DATA]"
click at [1027, 324] on input "Cargo Owner *" at bounding box center [1152, 323] width 435 height 24
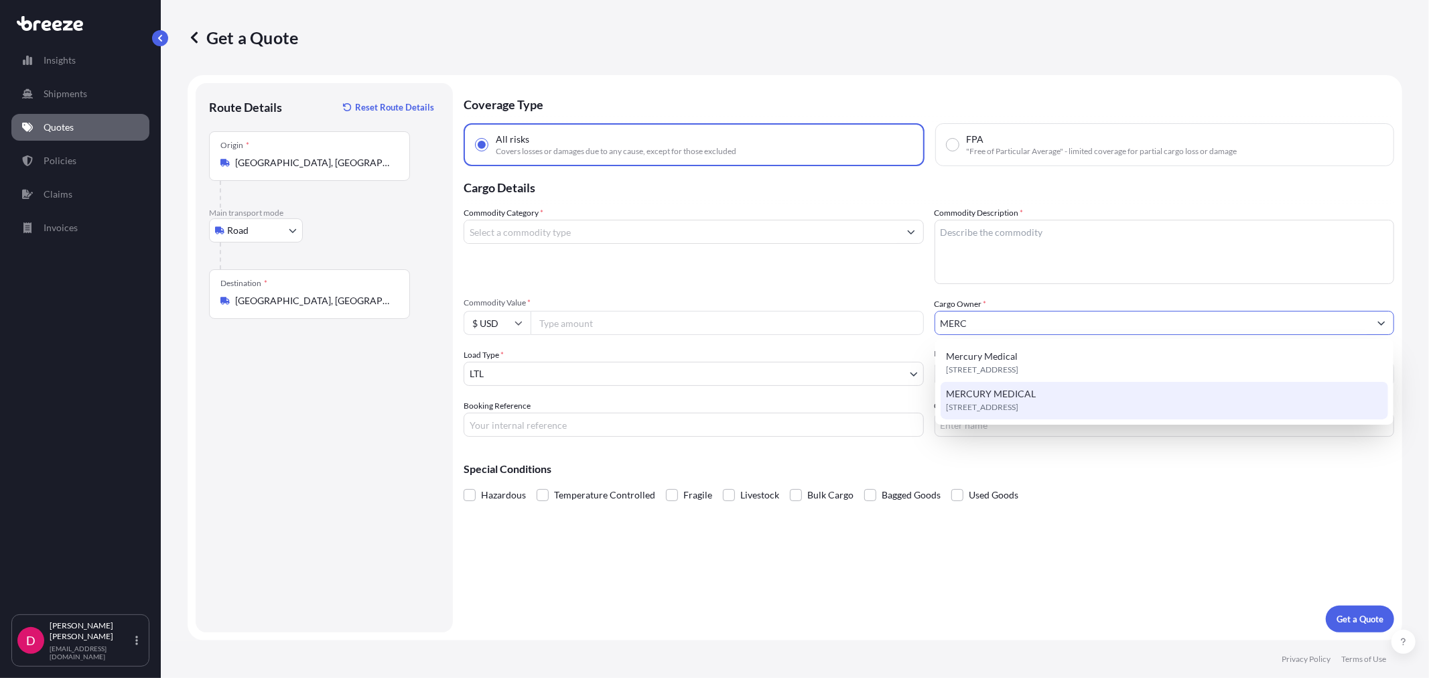
click at [1014, 394] on span "MERCURY MEDICAL" at bounding box center [991, 393] width 90 height 13
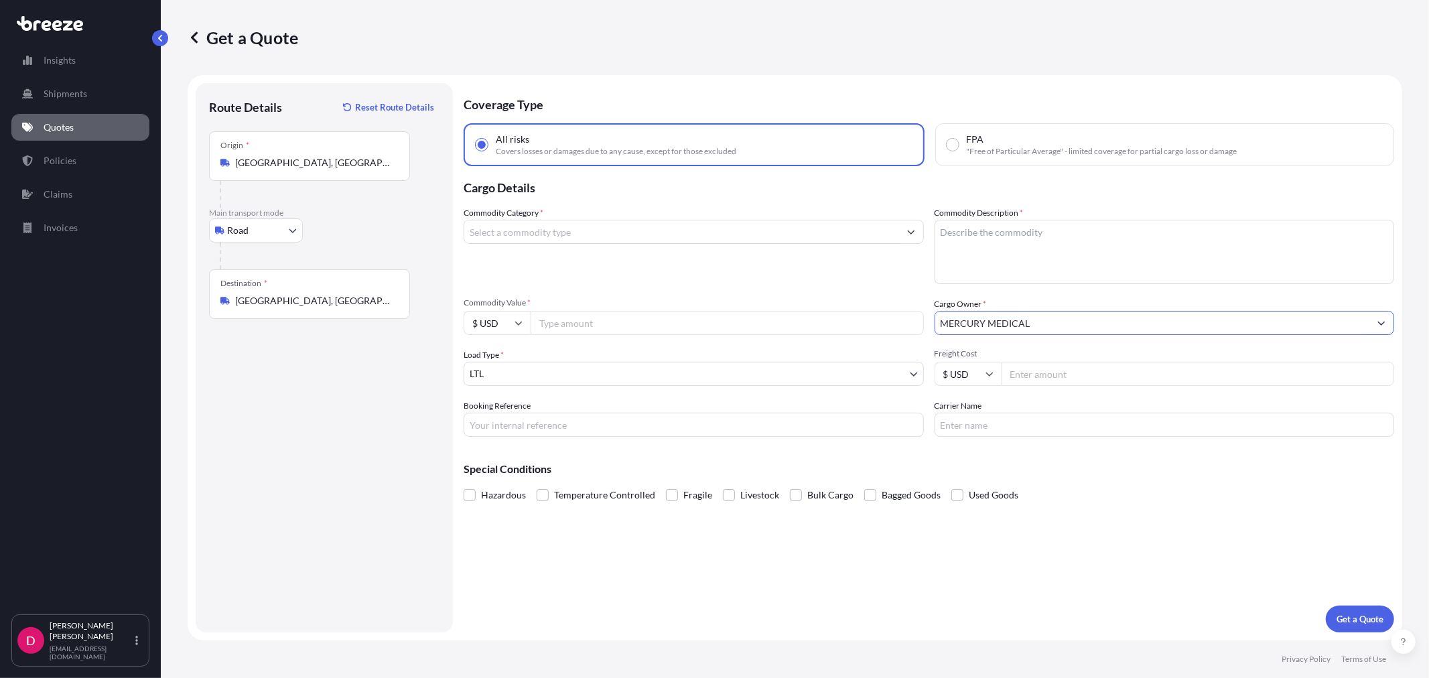
type input "MERCURY MEDICAL"
click at [537, 230] on input "Commodity Category *" at bounding box center [681, 232] width 435 height 24
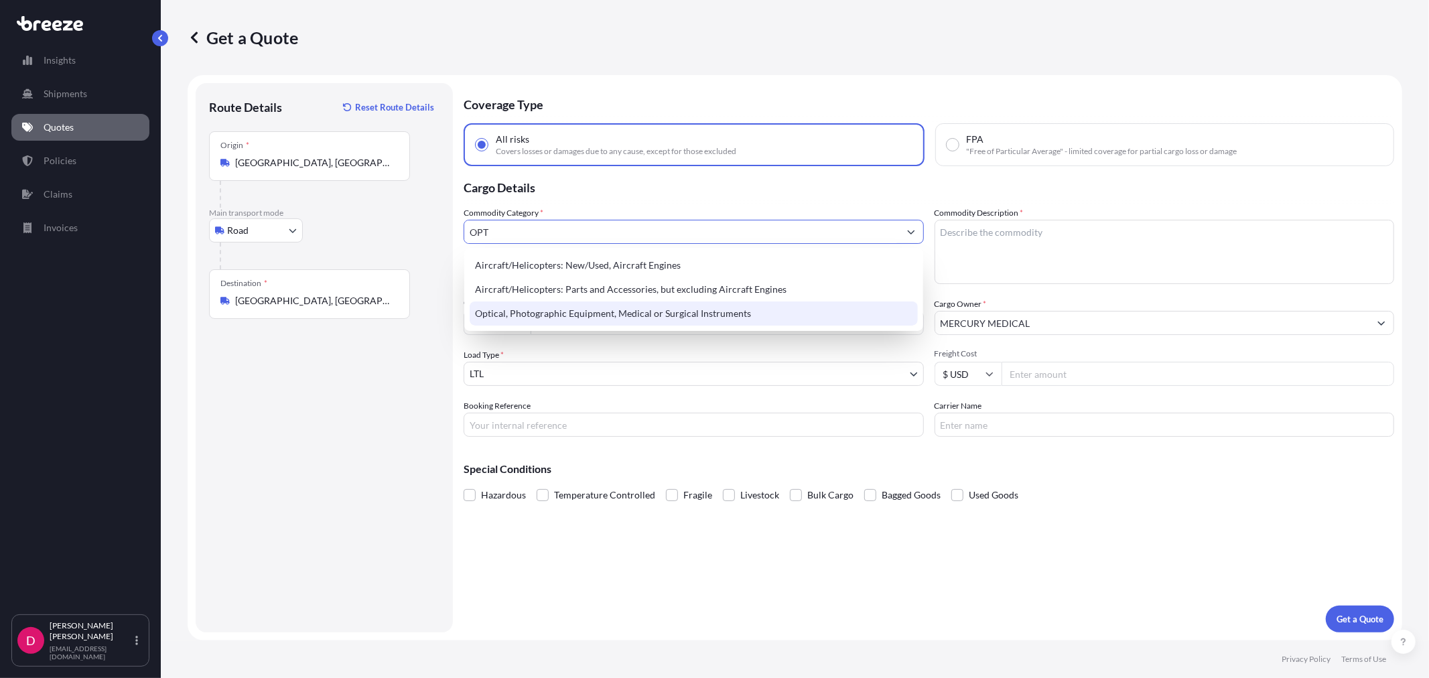
click at [545, 302] on div "Optical, Photographic Equipment, Medical or Surgical Instruments" at bounding box center [694, 314] width 448 height 24
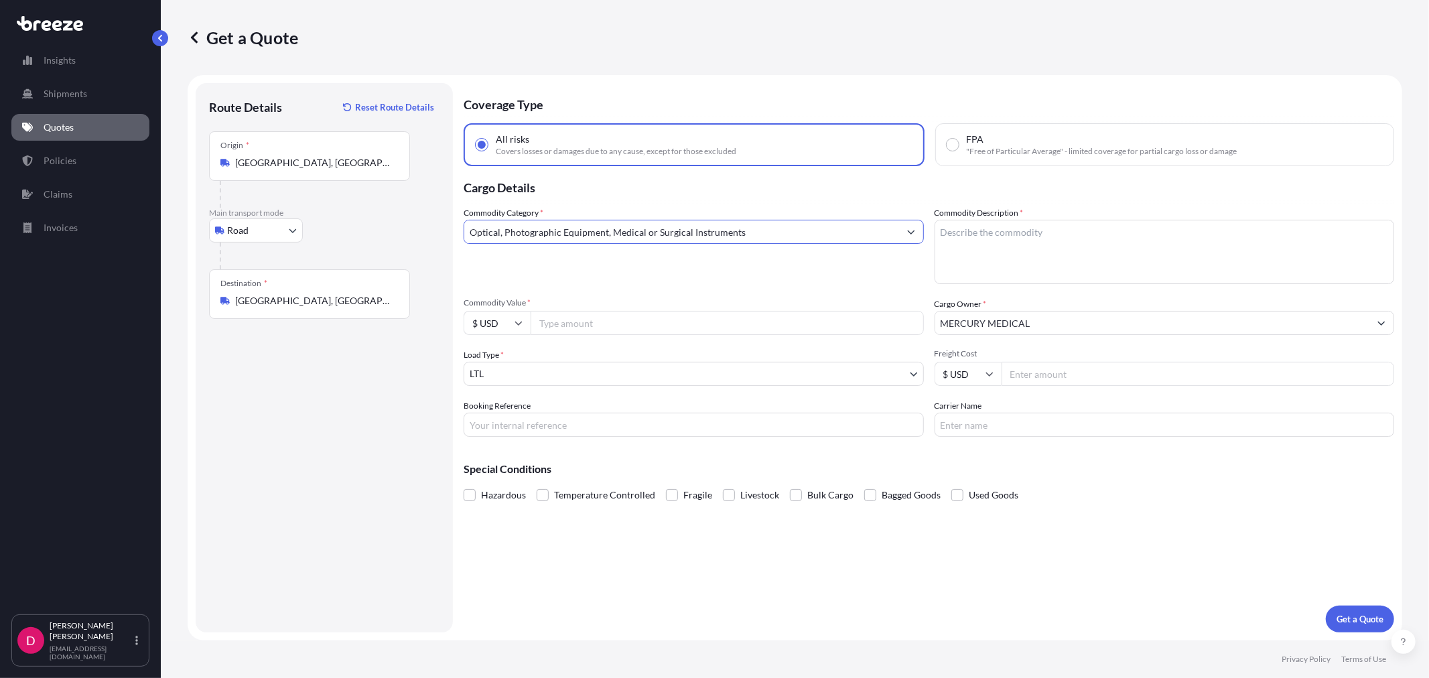
type input "Optical, Photographic Equipment, Medical or Surgical Instruments"
click at [1067, 247] on textarea "Commodity Description *" at bounding box center [1165, 252] width 460 height 64
type textarea "MEDICAL INSTRUMENTS"
click at [624, 326] on input "Commodity Value *" at bounding box center [727, 323] width 393 height 24
paste input "9579.98"
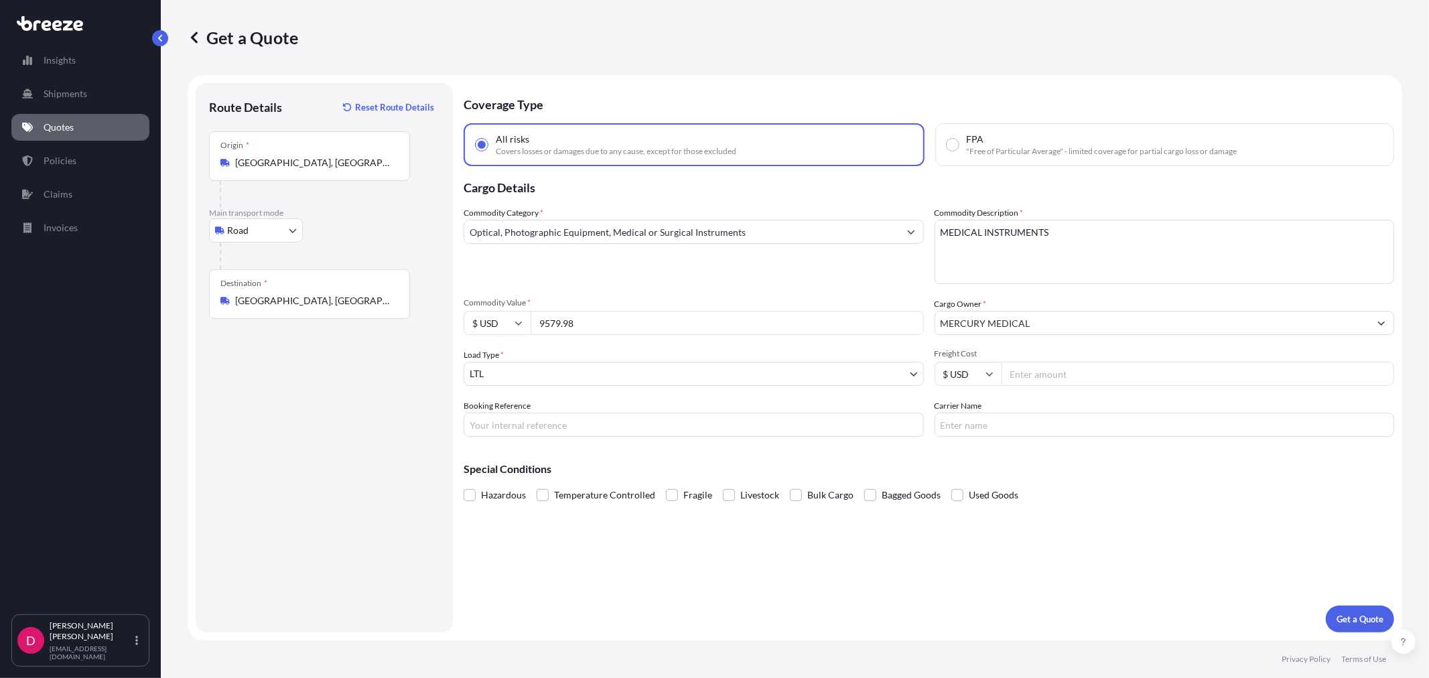
type input "9579.98"
click at [1098, 375] on input "Freight Cost" at bounding box center [1198, 374] width 393 height 24
type input "610.53"
click at [568, 415] on input "Booking Reference" at bounding box center [694, 425] width 460 height 24
paste input "483426"
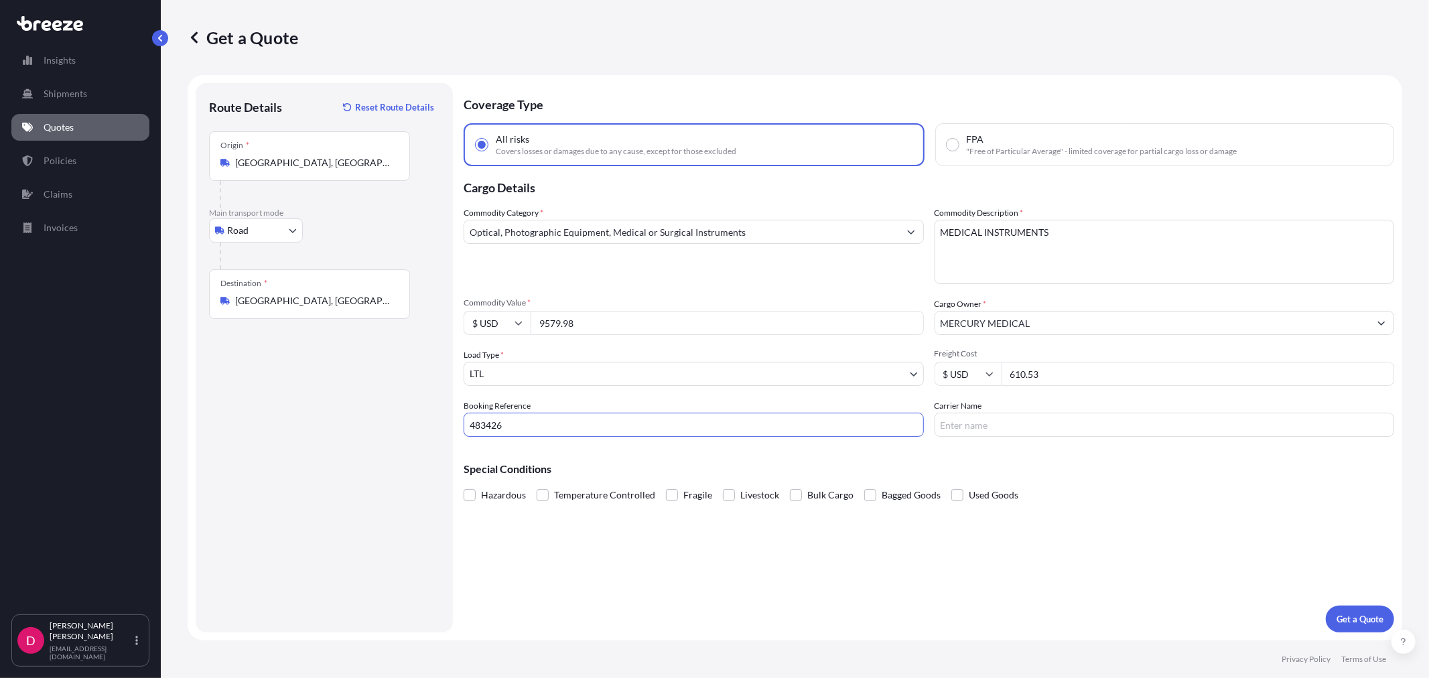
type input "483426"
click at [992, 423] on input "Carrier Name" at bounding box center [1165, 425] width 460 height 24
type input "ABF"
click at [1351, 610] on button "Get a Quote" at bounding box center [1360, 619] width 68 height 27
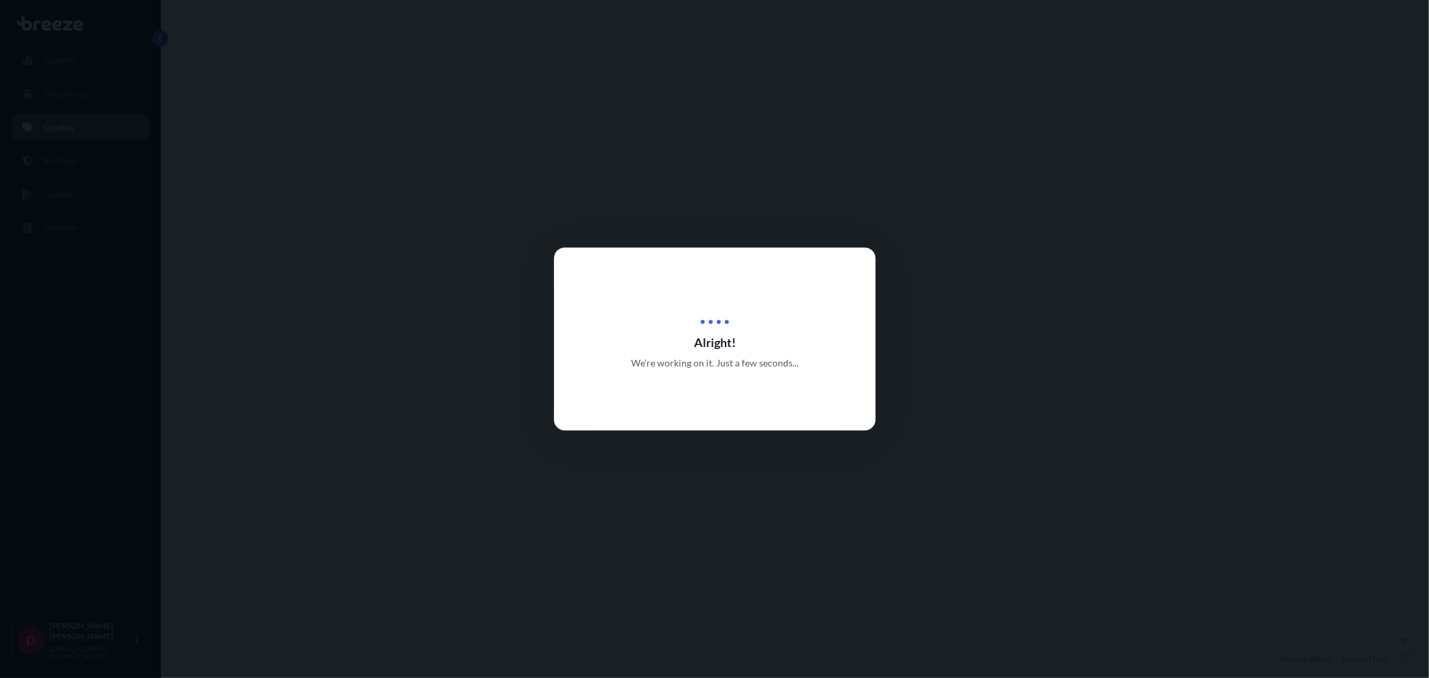
select select "Road"
select select "1"
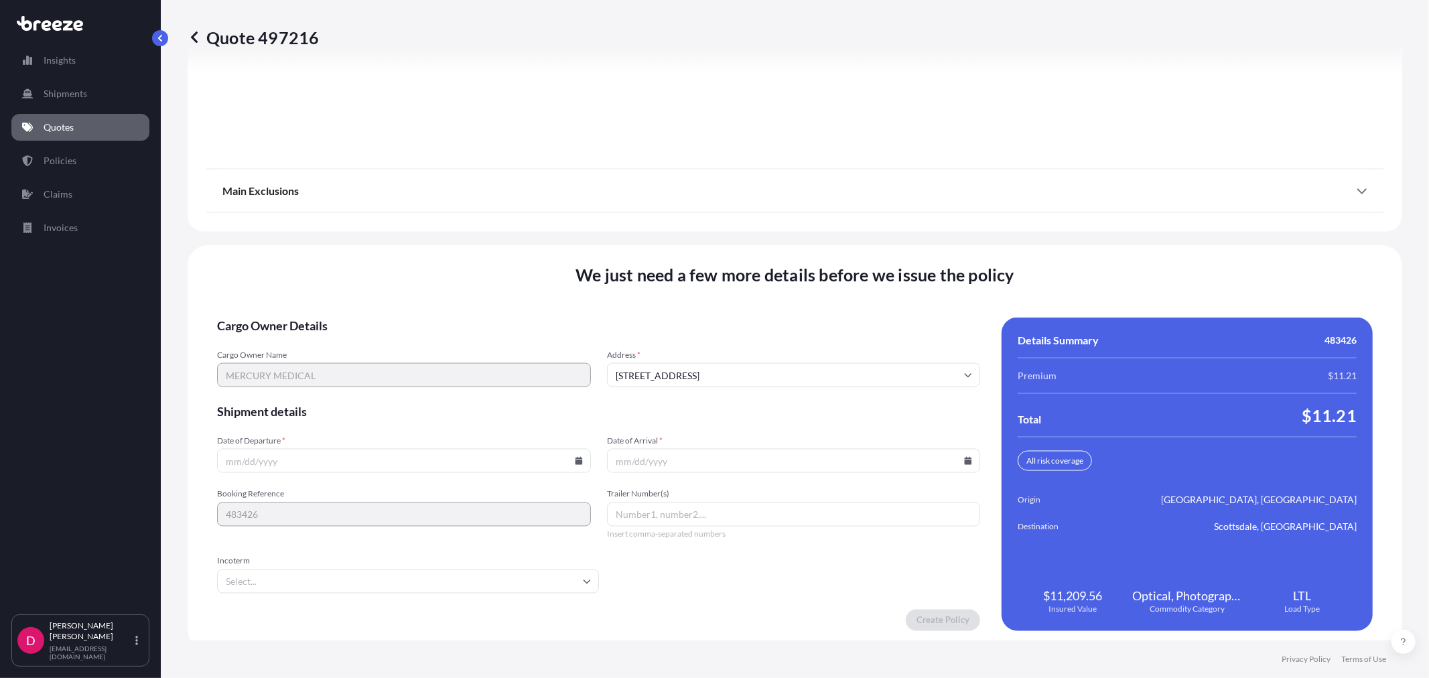
scroll to position [1658, 0]
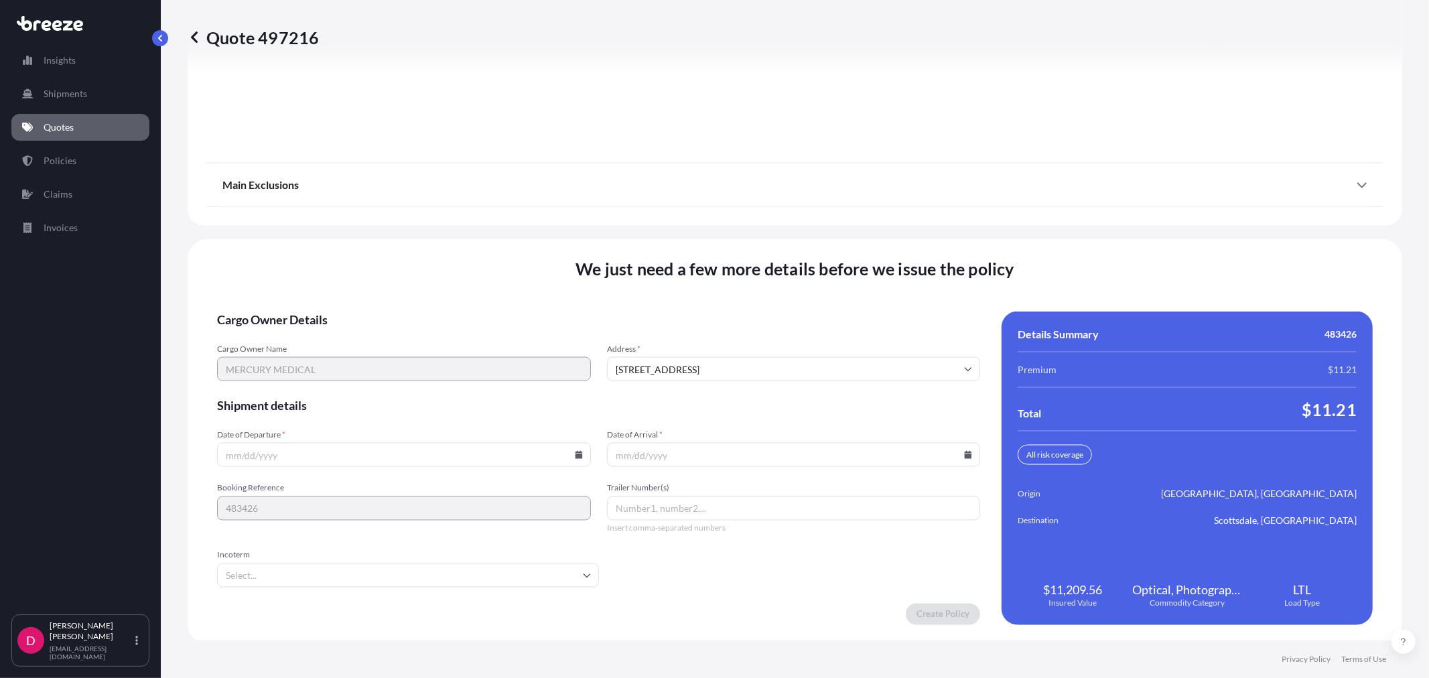
click at [565, 454] on input "Date of Departure *" at bounding box center [404, 455] width 374 height 24
click at [568, 452] on input "Date of Departure *" at bounding box center [404, 455] width 374 height 24
click at [575, 452] on icon at bounding box center [578, 455] width 7 height 8
click at [369, 354] on button "20" at bounding box center [370, 357] width 21 height 21
type input "[DATE]"
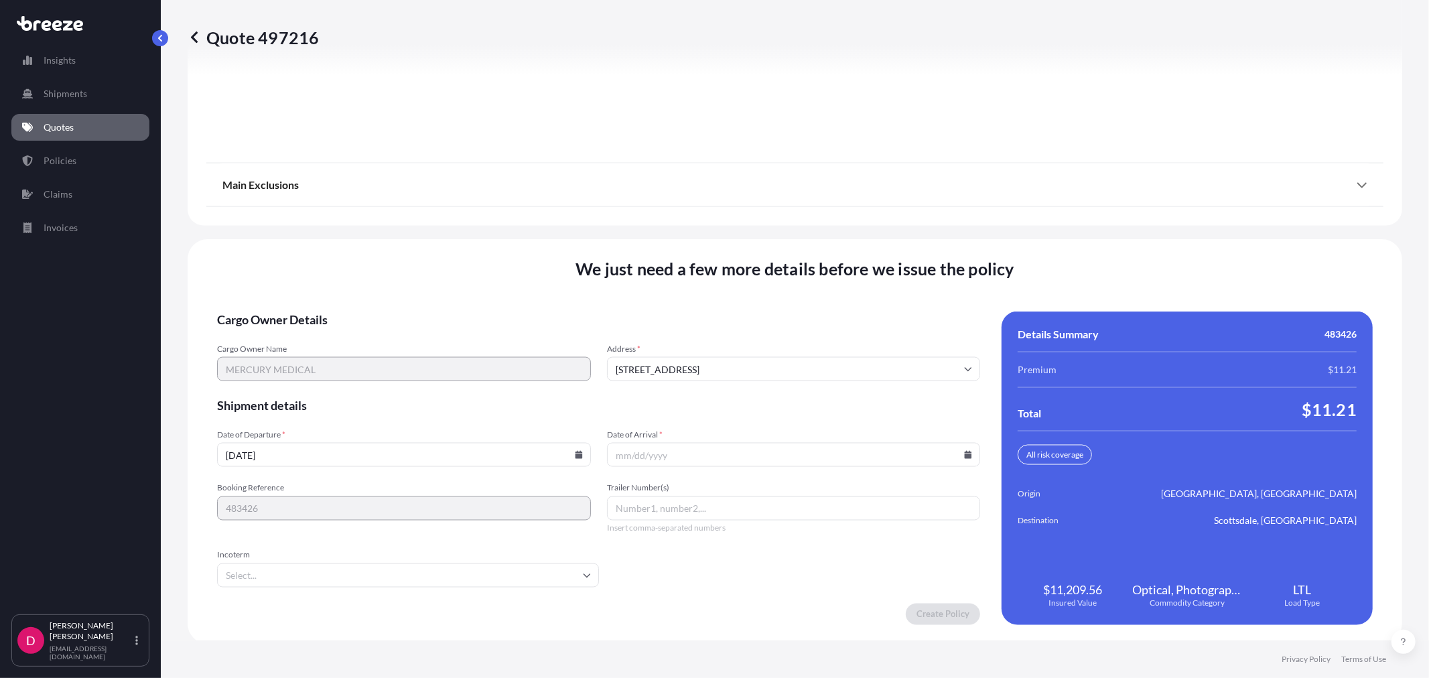
click at [966, 453] on input "Date of Arrival *" at bounding box center [794, 455] width 374 height 24
click at [955, 447] on input "Date of Arrival *" at bounding box center [794, 455] width 374 height 24
click at [964, 451] on icon at bounding box center [968, 455] width 8 height 8
click at [829, 386] on button "29" at bounding box center [819, 383] width 21 height 21
type input "[DATE]"
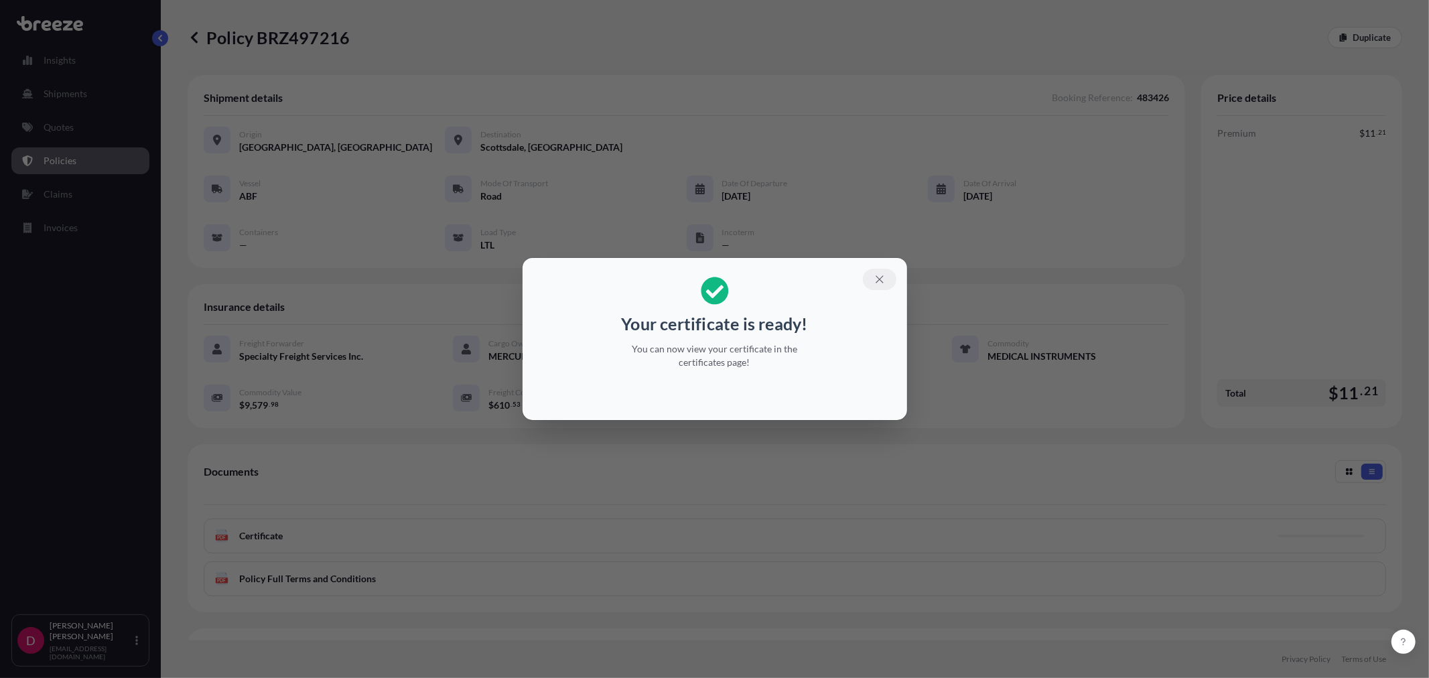
click at [879, 285] on icon "button" at bounding box center [880, 279] width 12 height 12
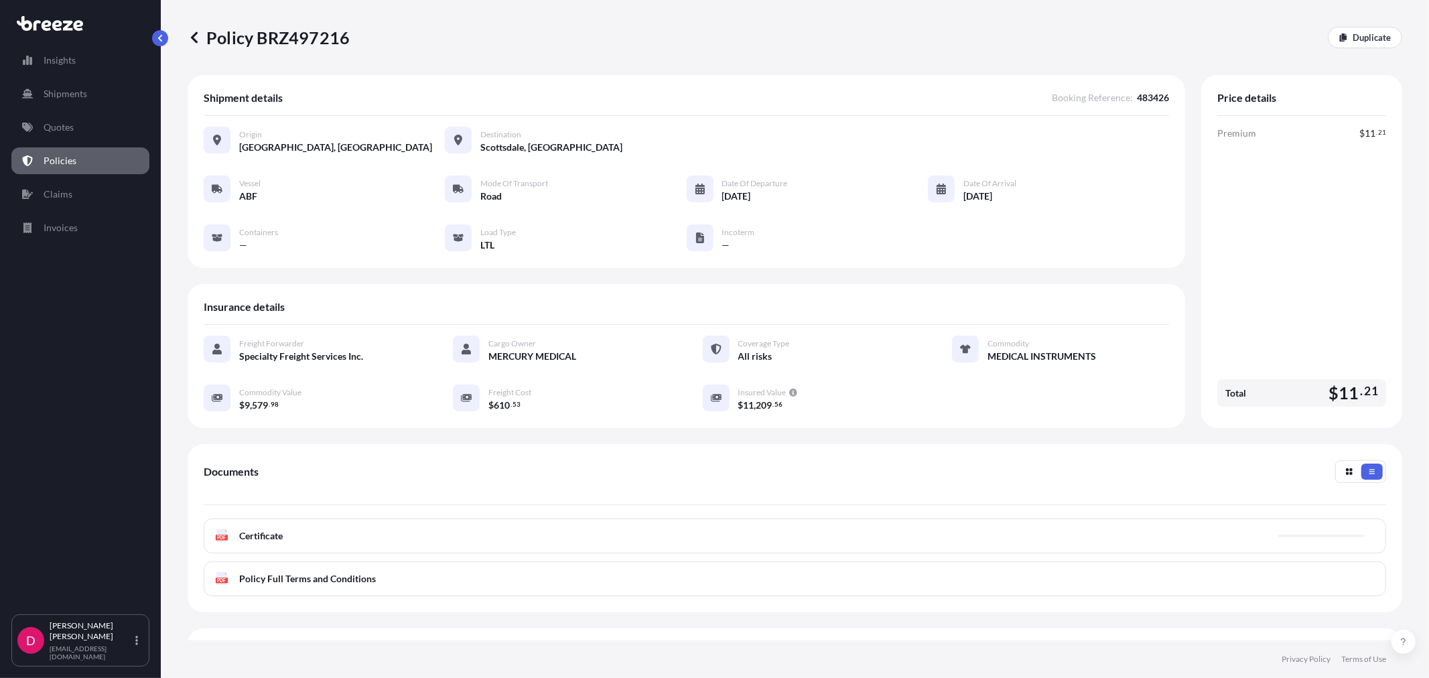
click at [312, 35] on p "Policy BRZ497216" at bounding box center [269, 37] width 162 height 21
copy p "BRZ497216"
